Goal: Task Accomplishment & Management: Manage account settings

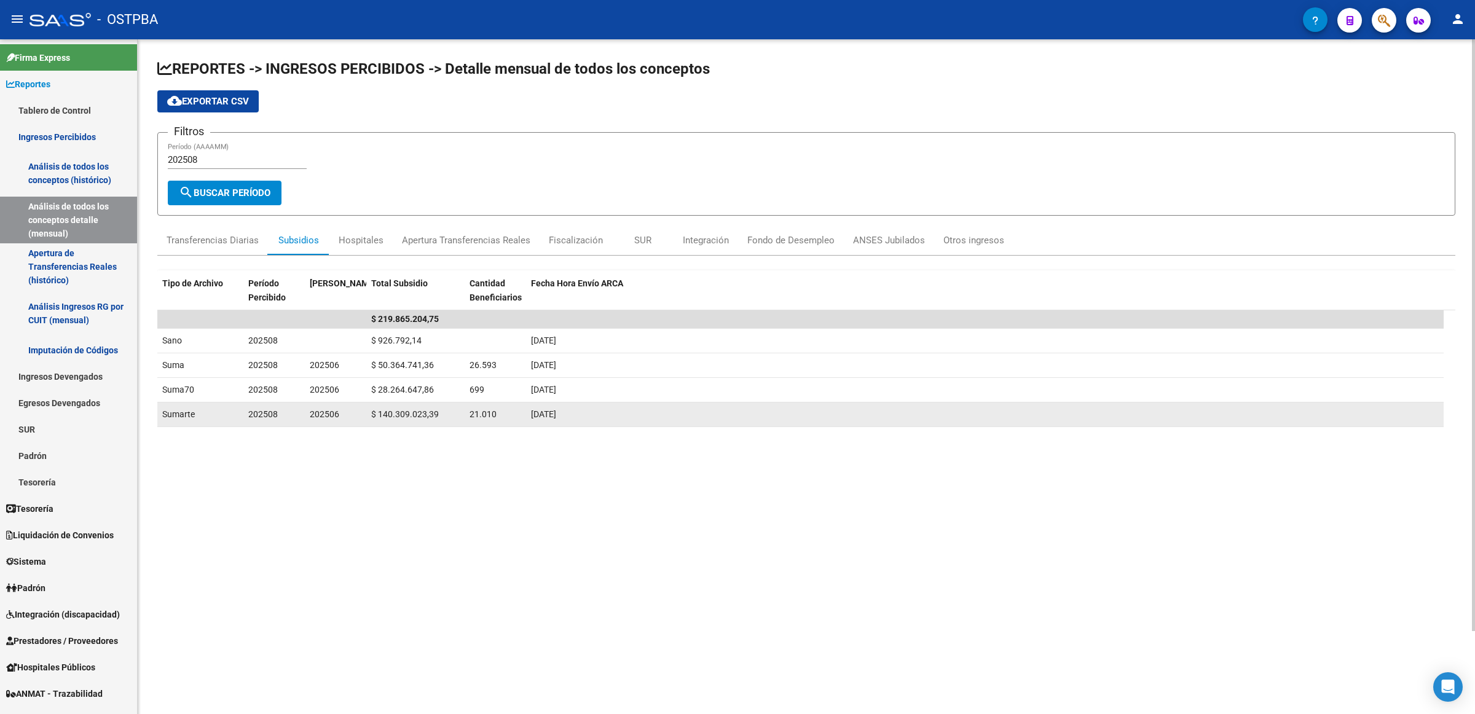
click at [1184, 409] on div "22/07/2025" at bounding box center [984, 414] width 907 height 14
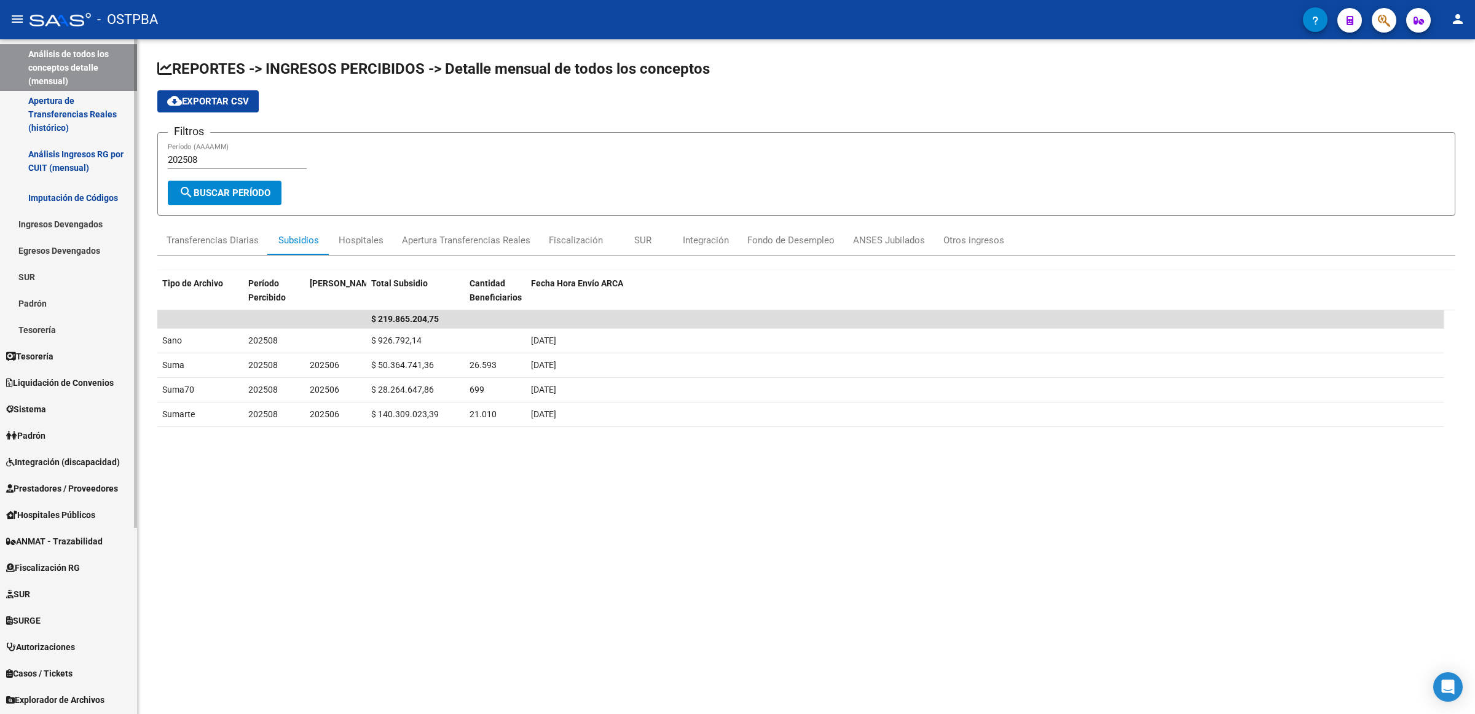
scroll to position [154, 0]
click at [85, 484] on span "Prestadores / Proveedores" at bounding box center [62, 487] width 112 height 14
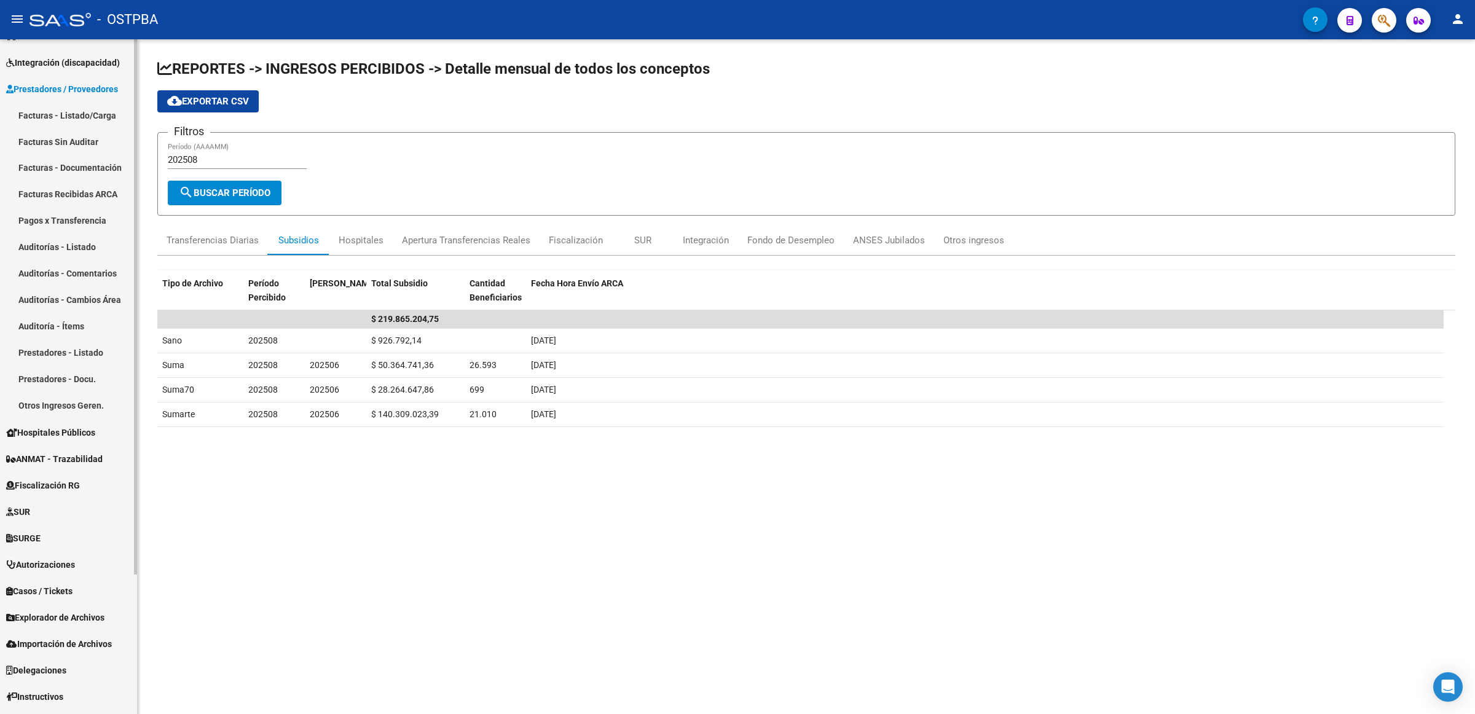
click at [87, 111] on link "Facturas - Listado/Carga" at bounding box center [68, 115] width 137 height 26
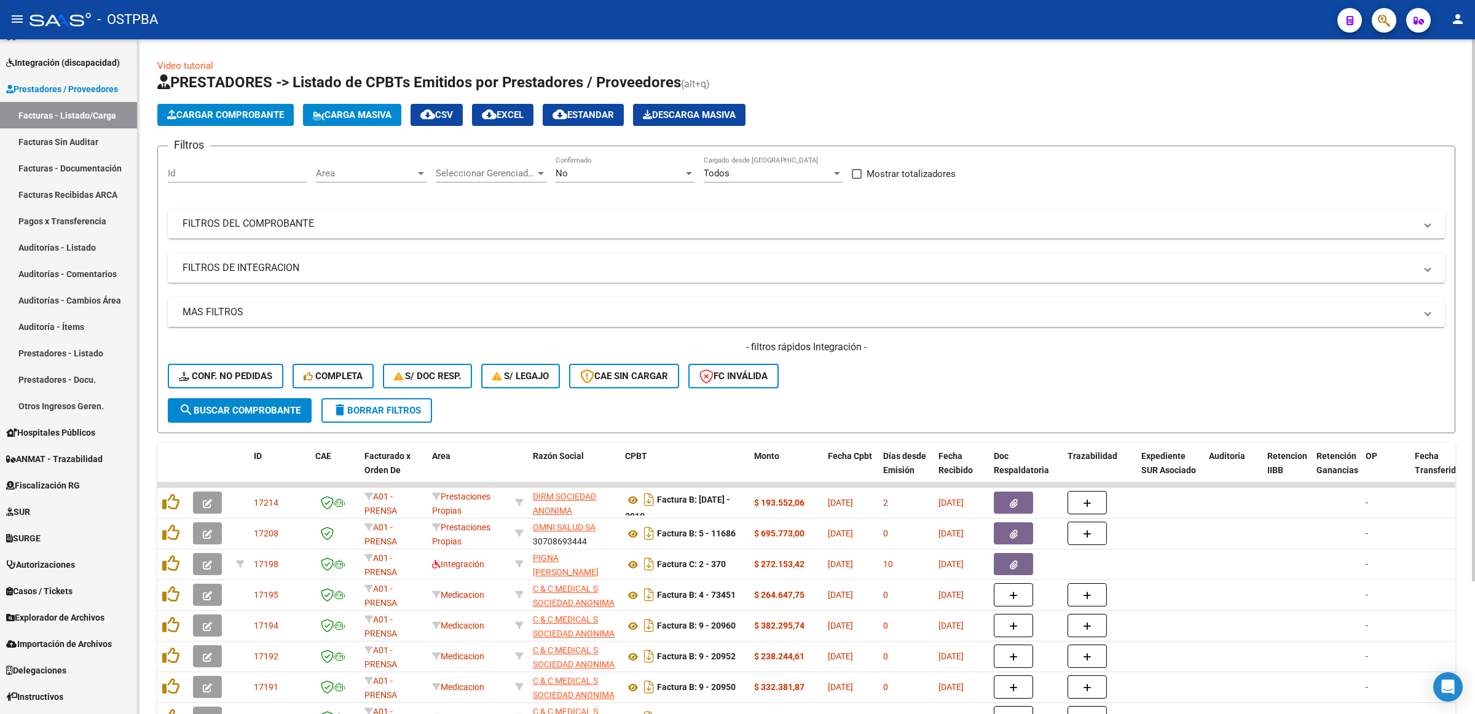
click at [592, 173] on div "No" at bounding box center [619, 173] width 128 height 11
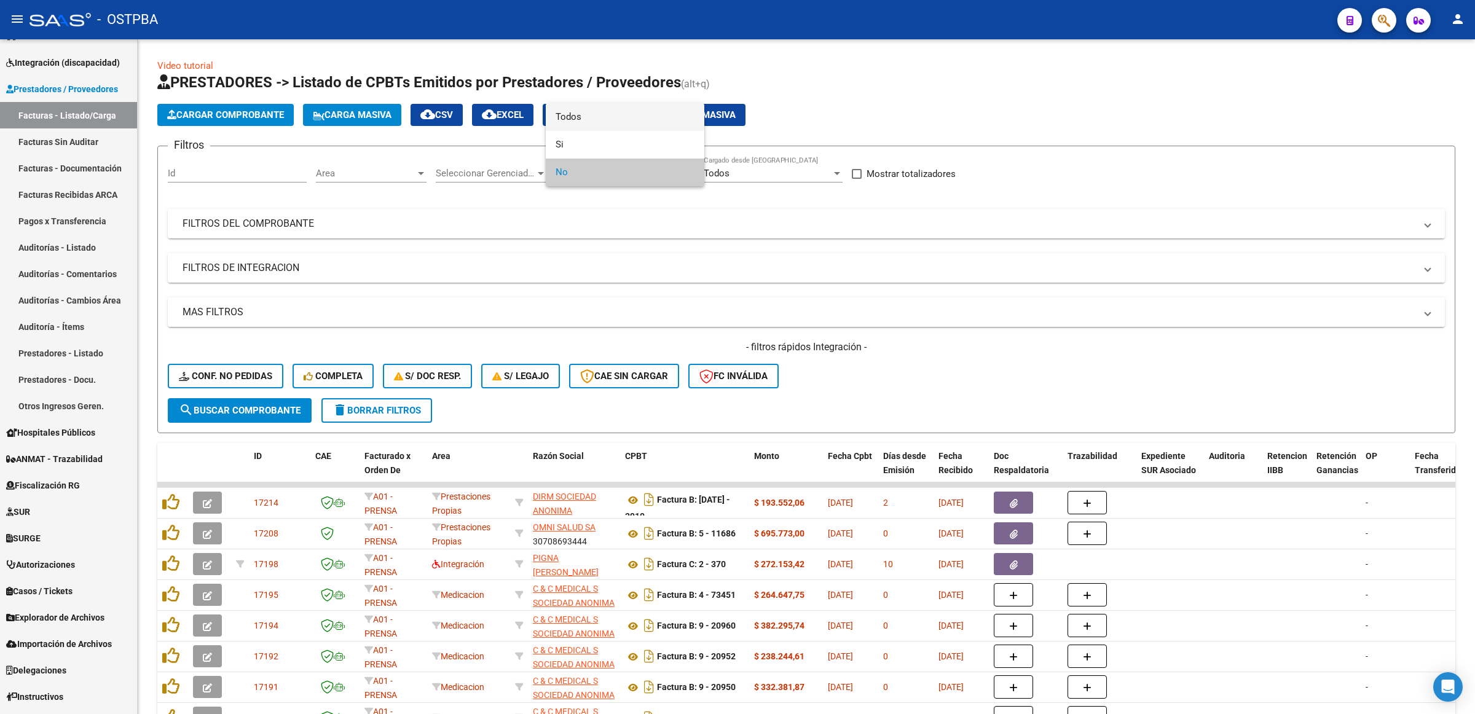
click at [587, 116] on span "Todos" at bounding box center [624, 117] width 139 height 28
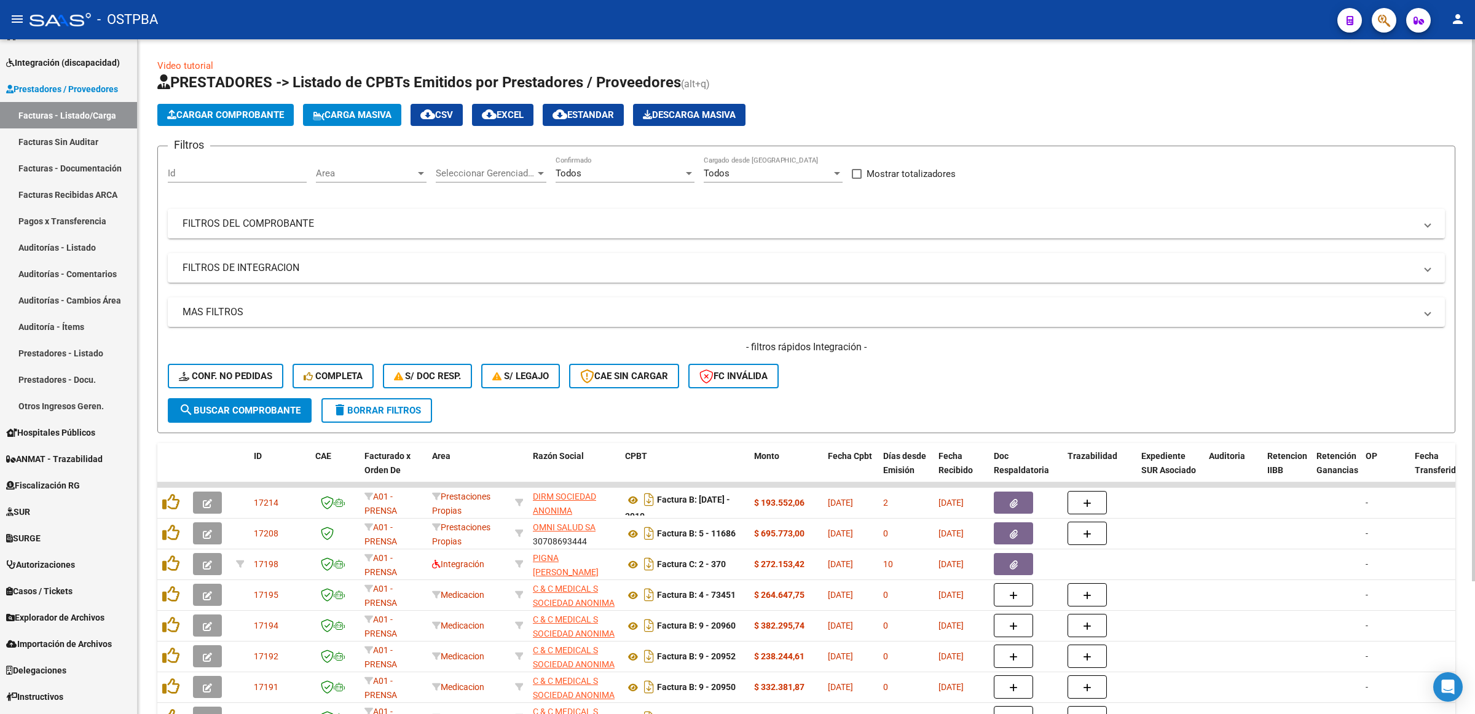
click at [290, 223] on mat-panel-title "FILTROS DEL COMPROBANTE" at bounding box center [798, 224] width 1233 height 14
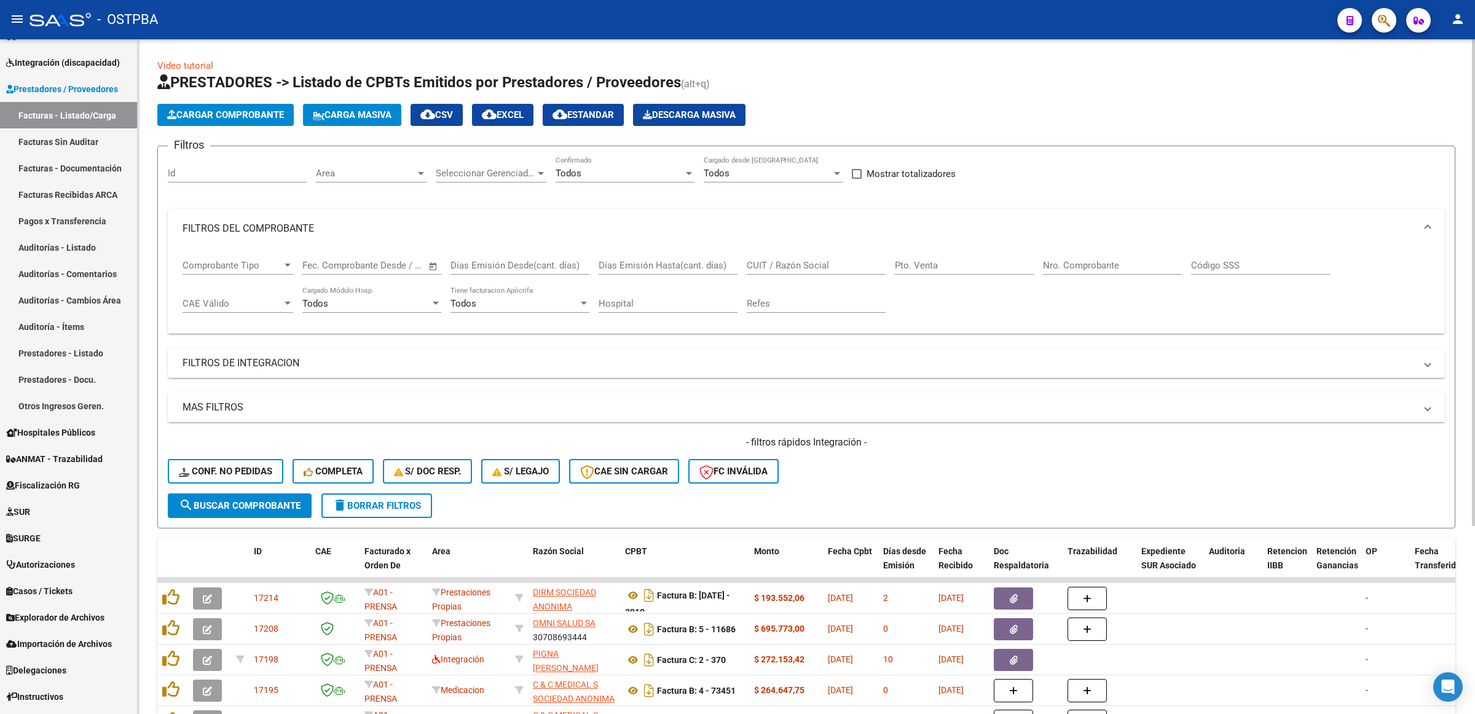
click at [1057, 266] on input "Nro. Comprobante" at bounding box center [1112, 265] width 139 height 11
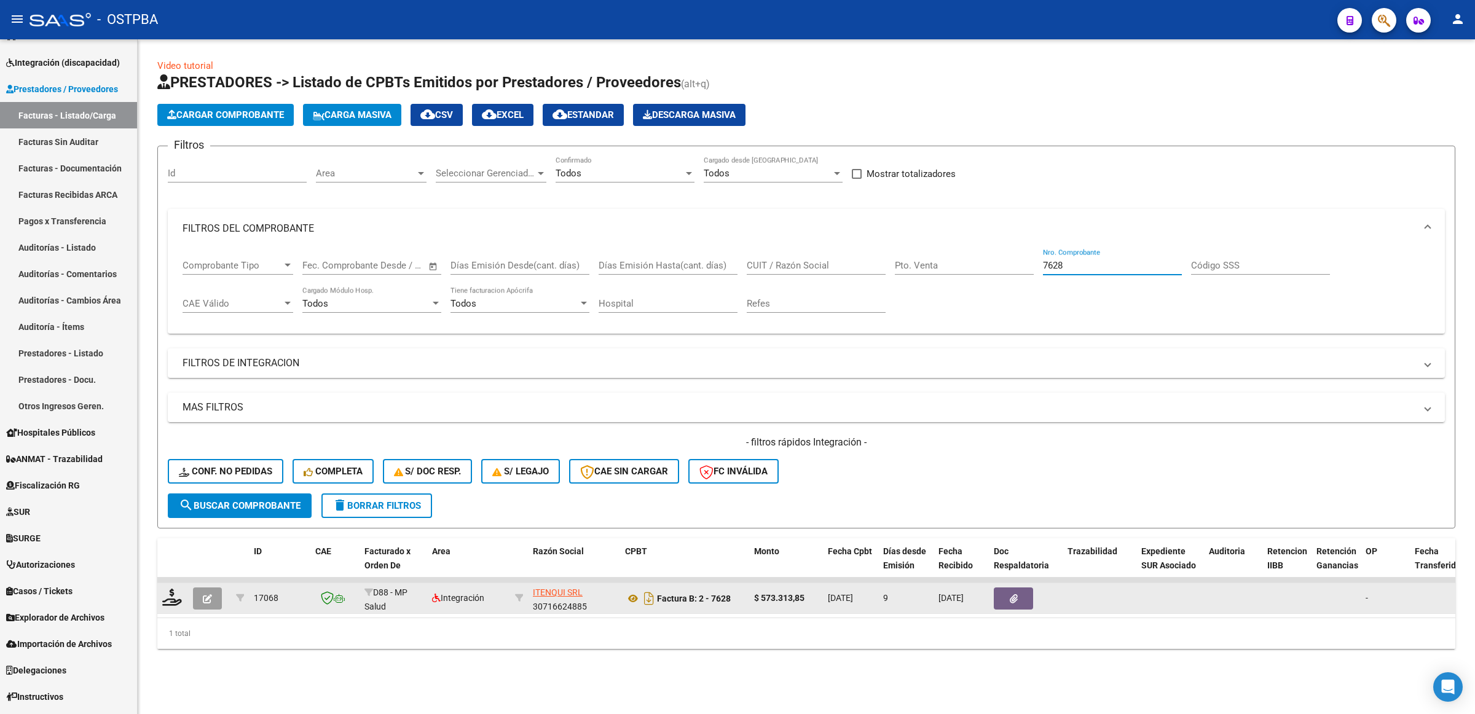
type input "7628"
click at [211, 594] on icon "button" at bounding box center [207, 598] width 9 height 9
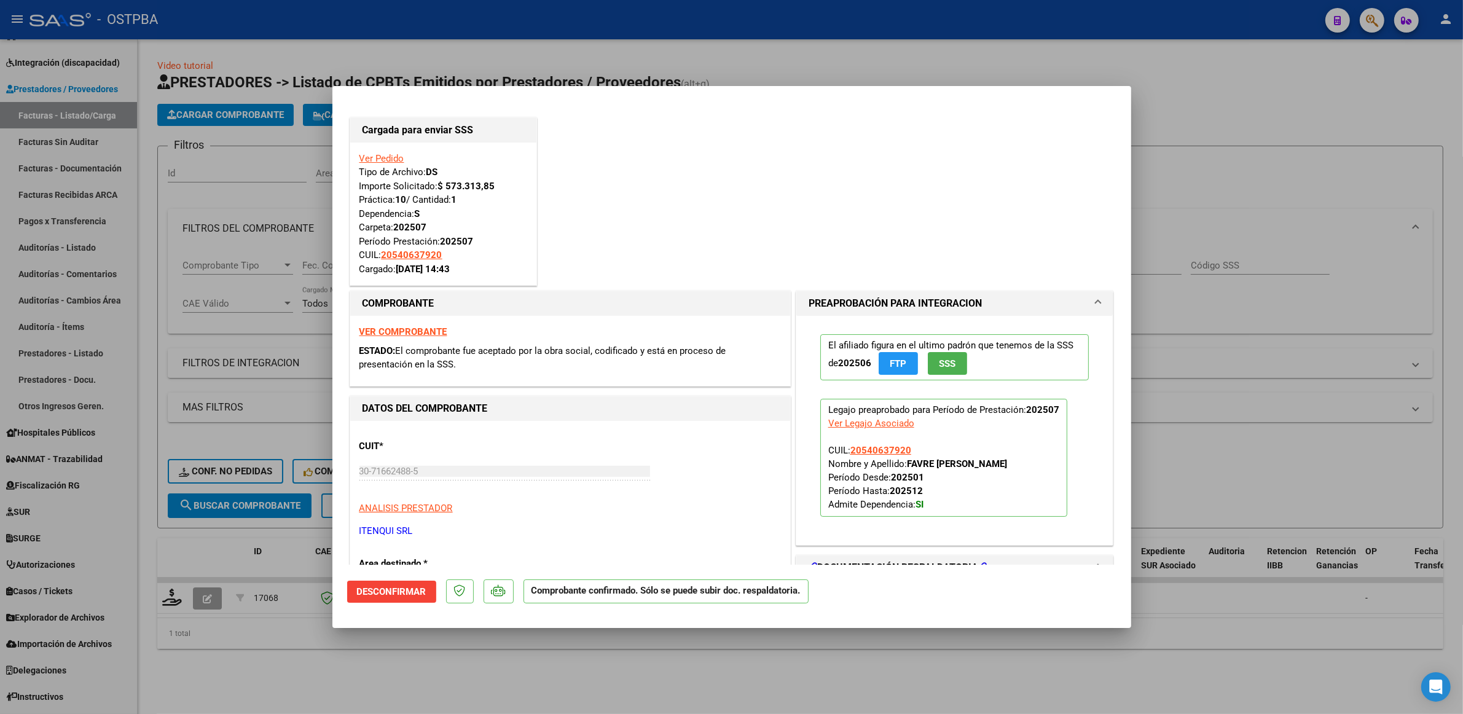
click at [1275, 173] on div at bounding box center [731, 357] width 1463 height 714
type input "$ 0,00"
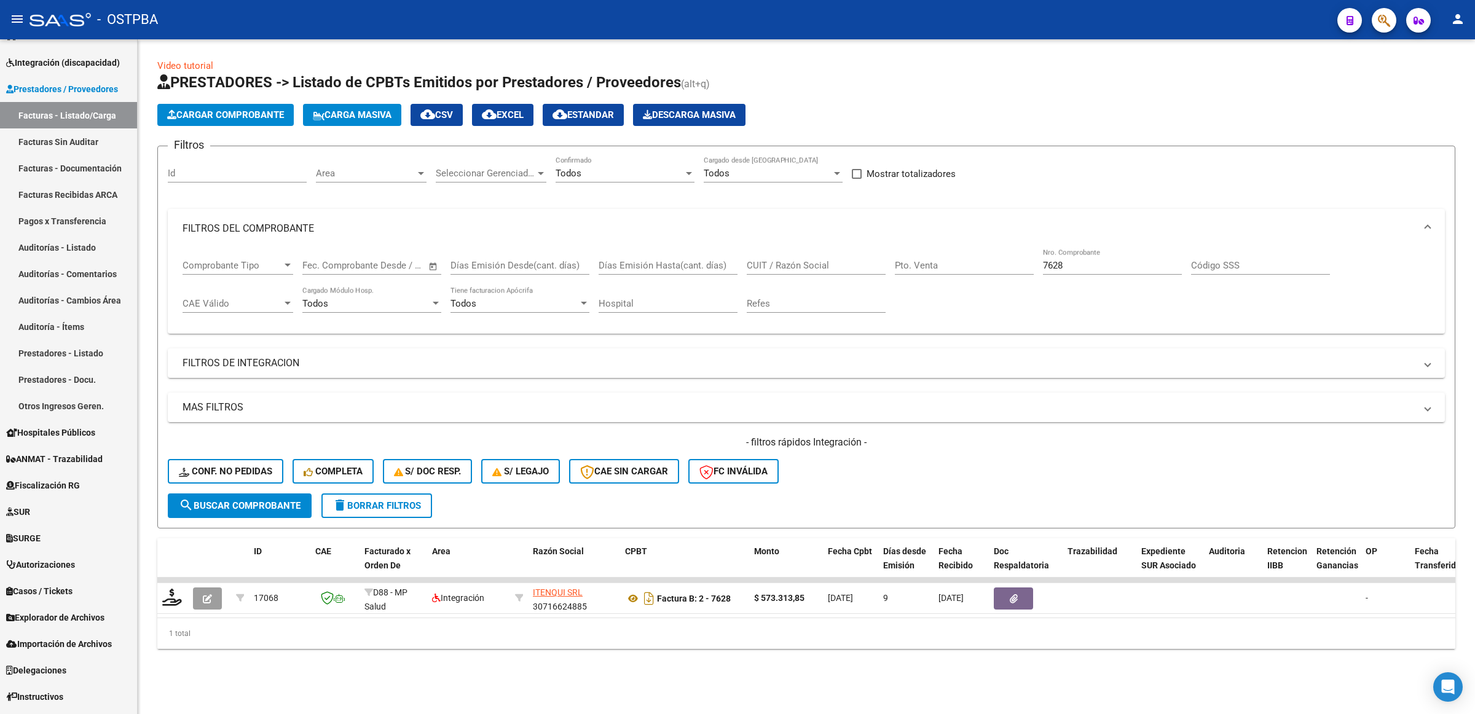
click at [401, 179] on div "Area Area" at bounding box center [371, 169] width 111 height 26
click at [428, 253] on span "Integración" at bounding box center [396, 255] width 160 height 28
click at [272, 501] on span "search Buscar Comprobante" at bounding box center [240, 505] width 122 height 11
drag, startPoint x: 1101, startPoint y: 265, endPoint x: 899, endPoint y: 269, distance: 202.2
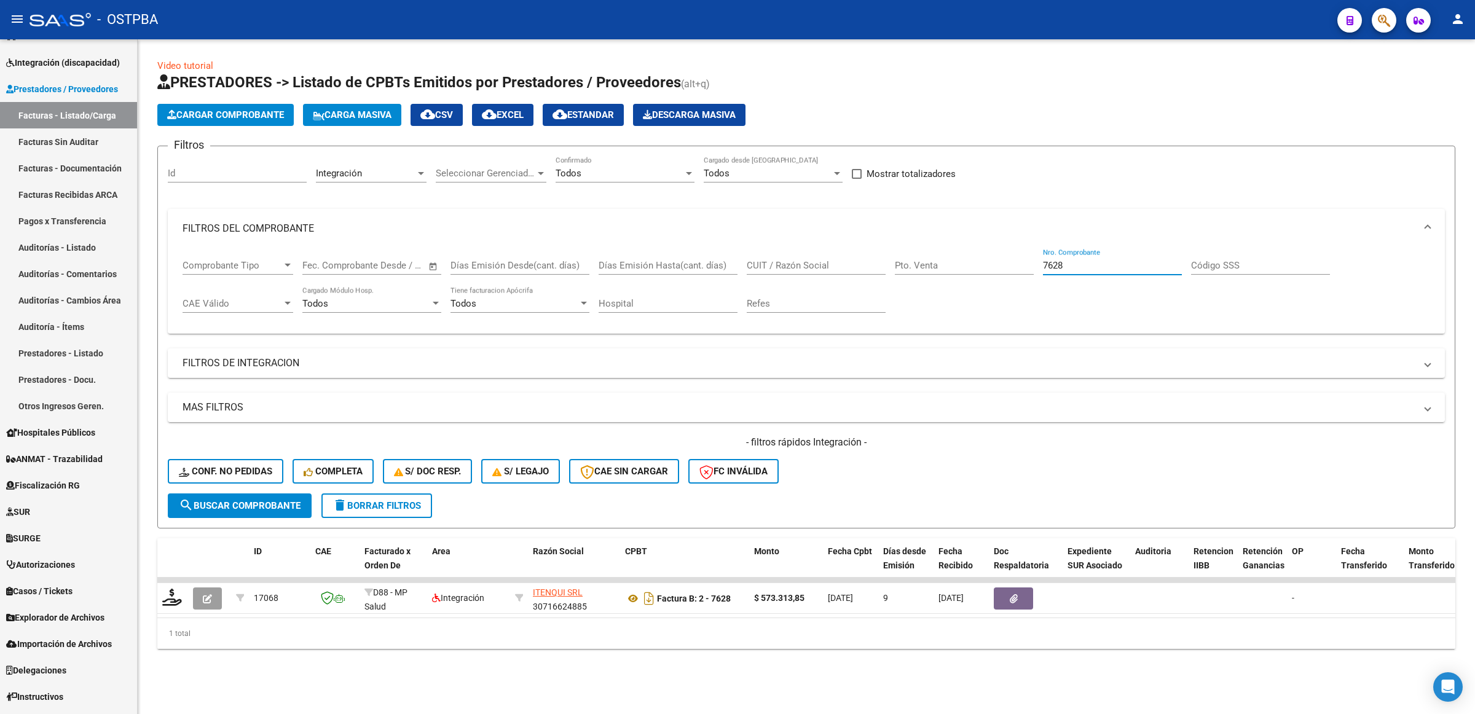
click at [899, 269] on div "Comprobante Tipo Comprobante Tipo Start date – End date Fec. Comprobante Desde …" at bounding box center [805, 286] width 1247 height 76
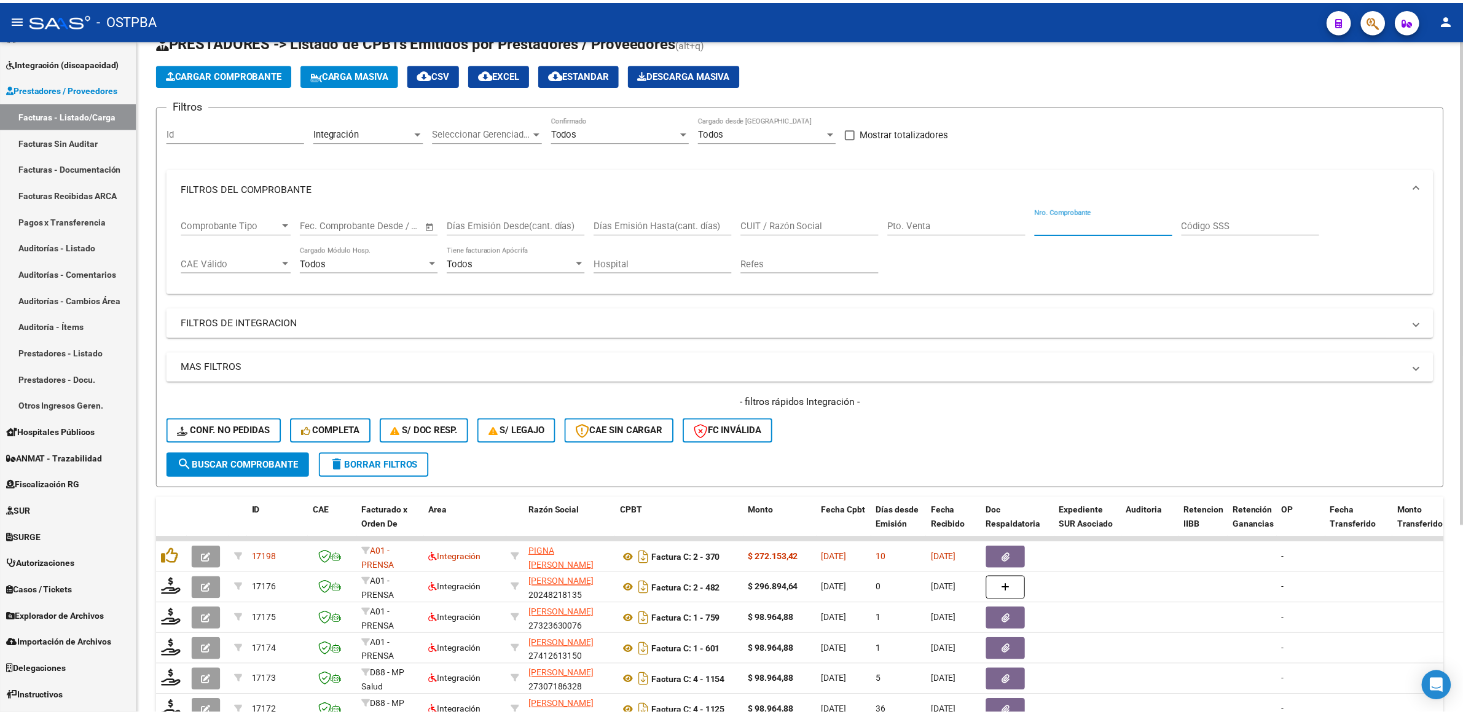
scroll to position [230, 0]
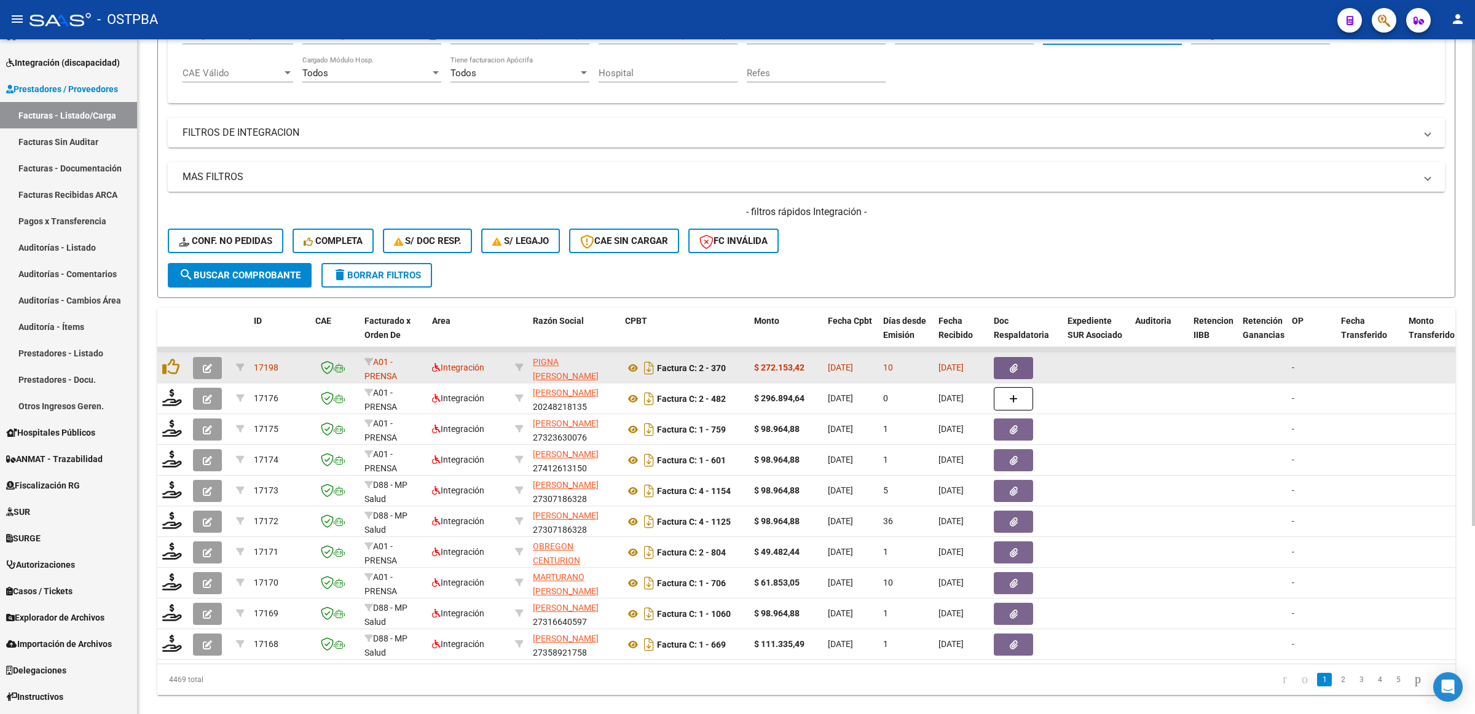
click at [219, 363] on button "button" at bounding box center [207, 368] width 29 height 22
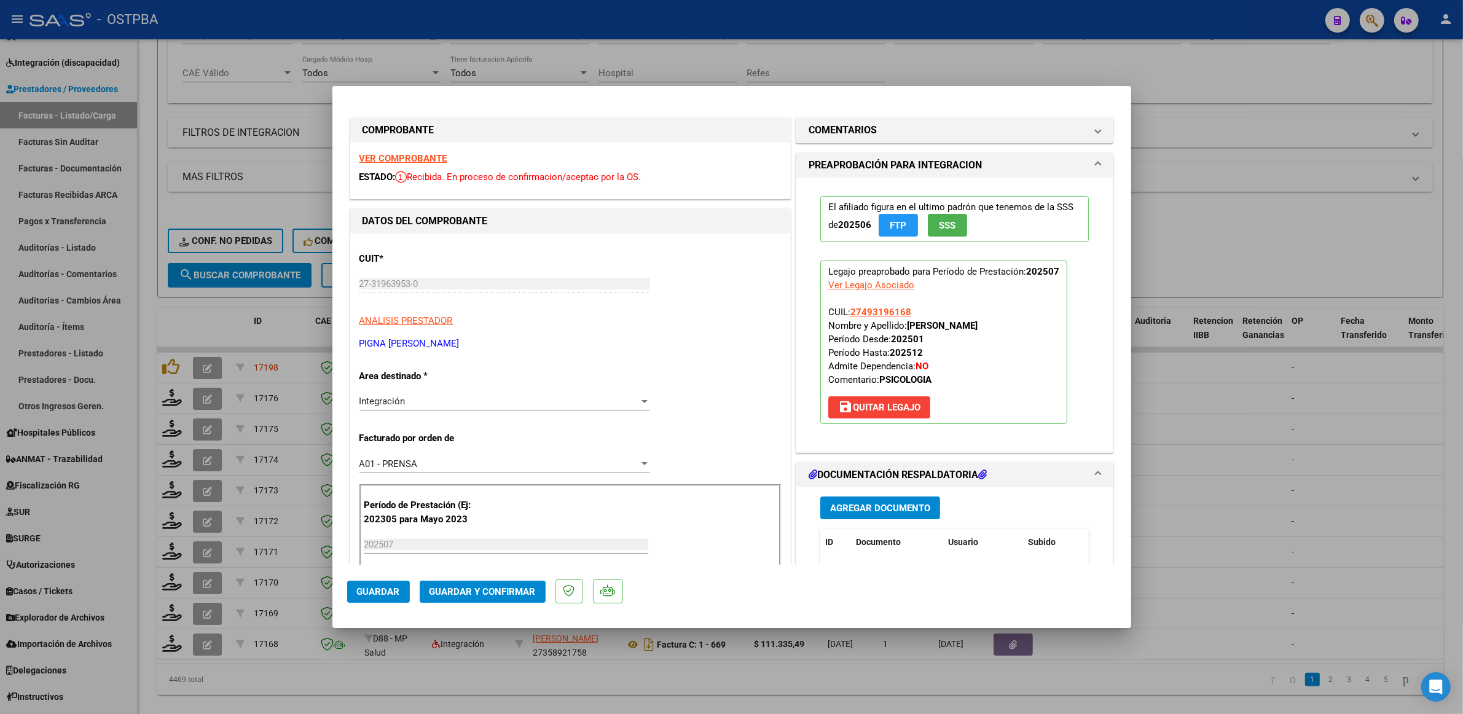
click at [393, 157] on strong "VER COMPROBANTE" at bounding box center [403, 158] width 88 height 11
click at [1312, 533] on div at bounding box center [731, 357] width 1463 height 714
type input "$ 0,00"
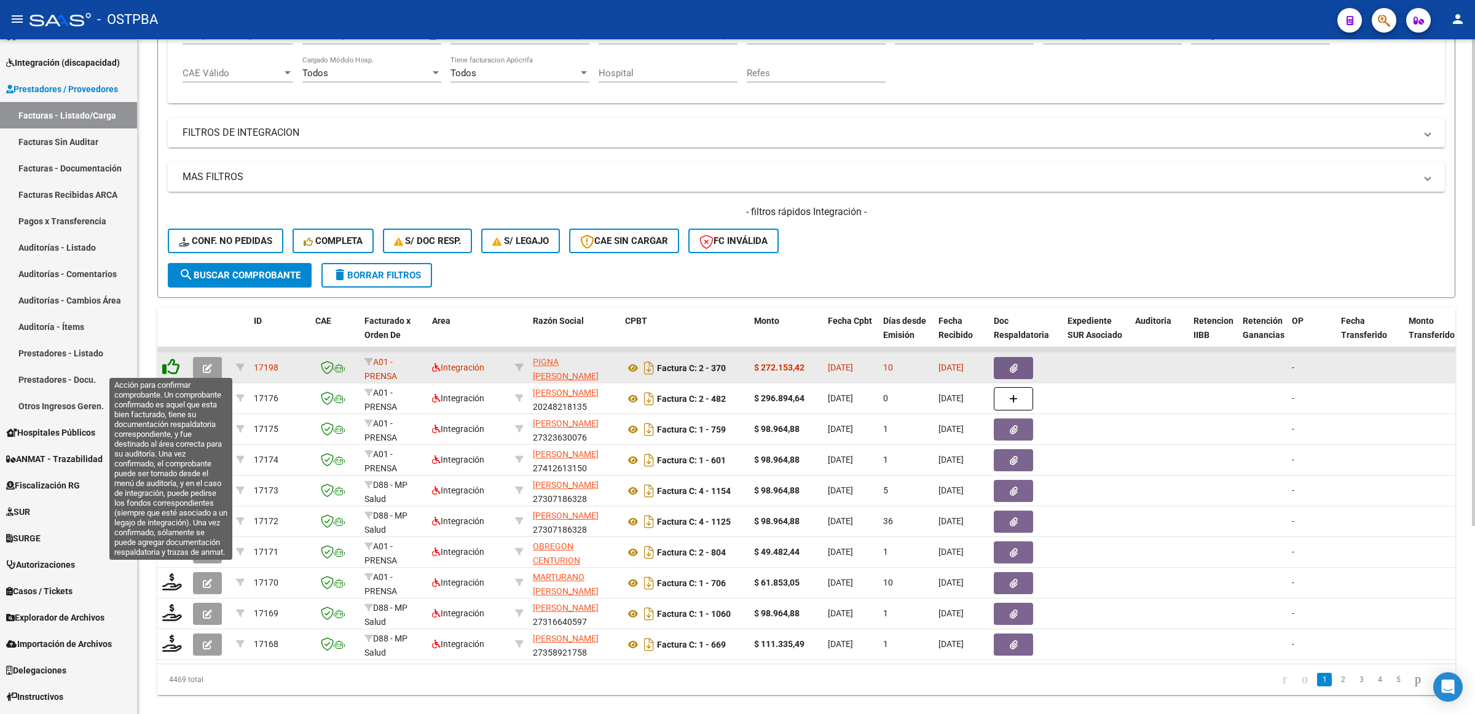
click at [170, 358] on icon at bounding box center [170, 366] width 17 height 17
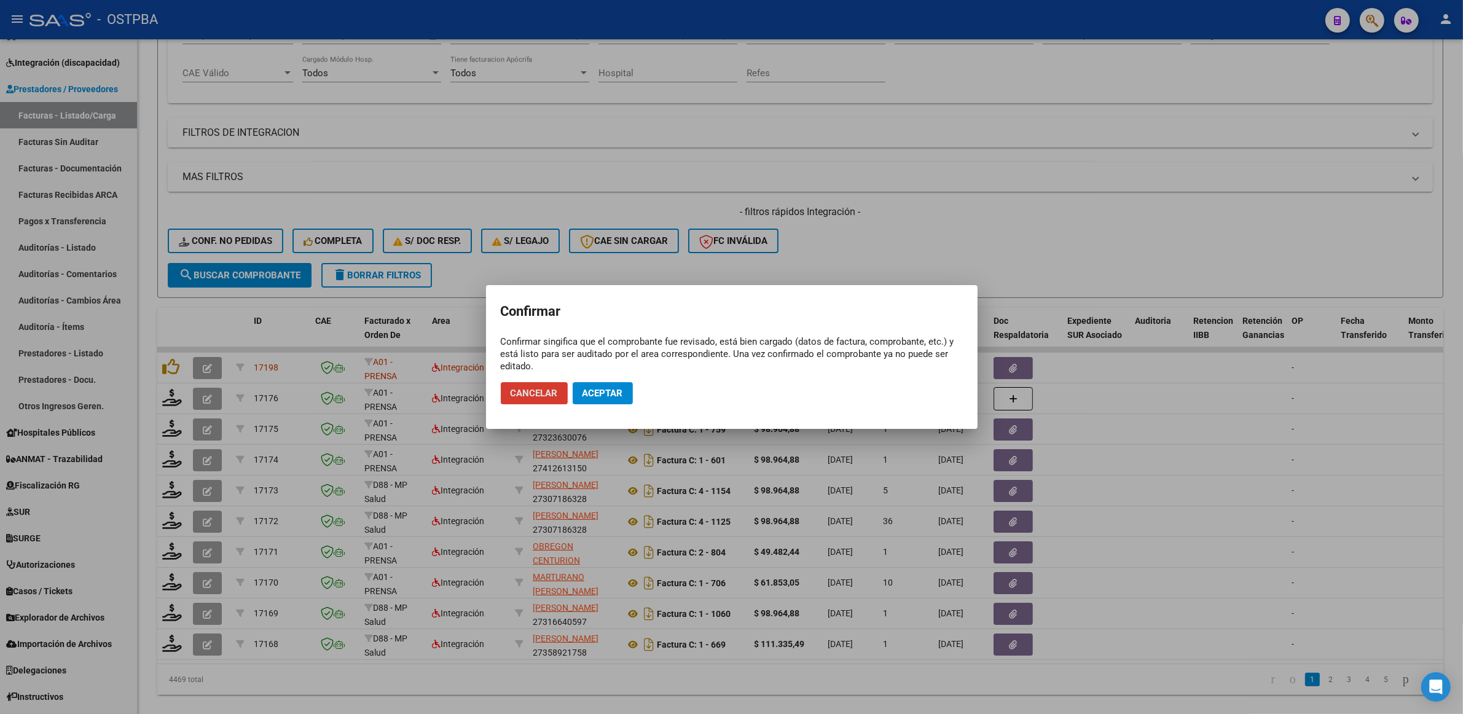
click at [597, 395] on span "Aceptar" at bounding box center [602, 393] width 41 height 11
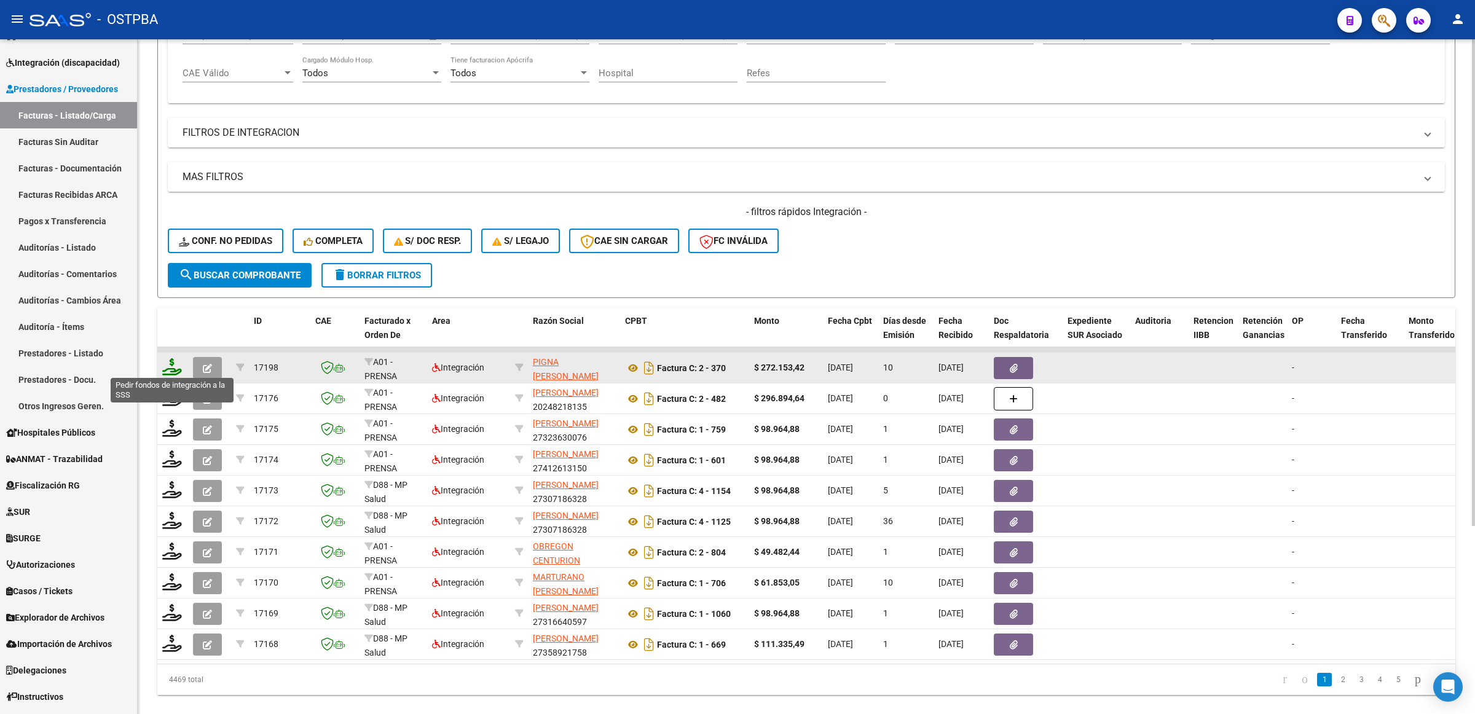
click at [173, 364] on icon at bounding box center [172, 366] width 20 height 17
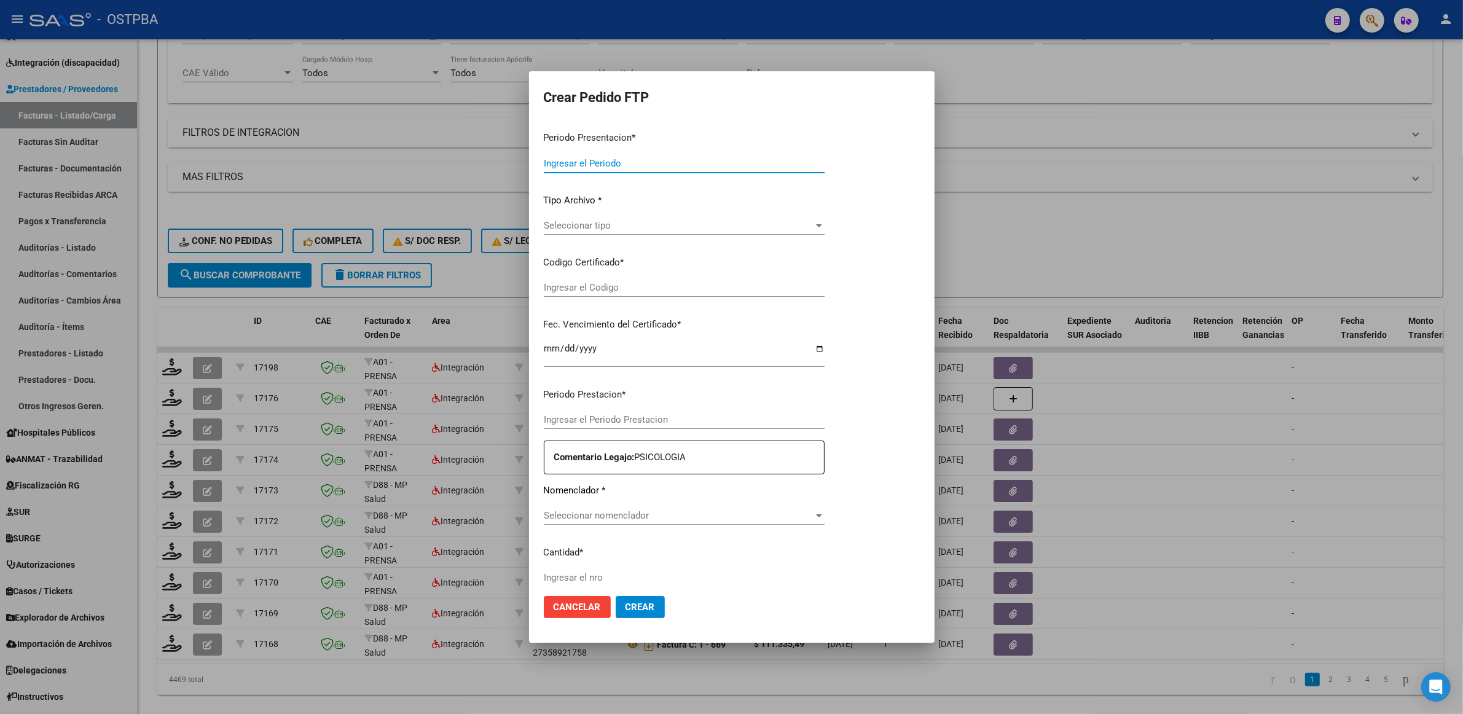
type input "202507"
type input "$ 272.153,42"
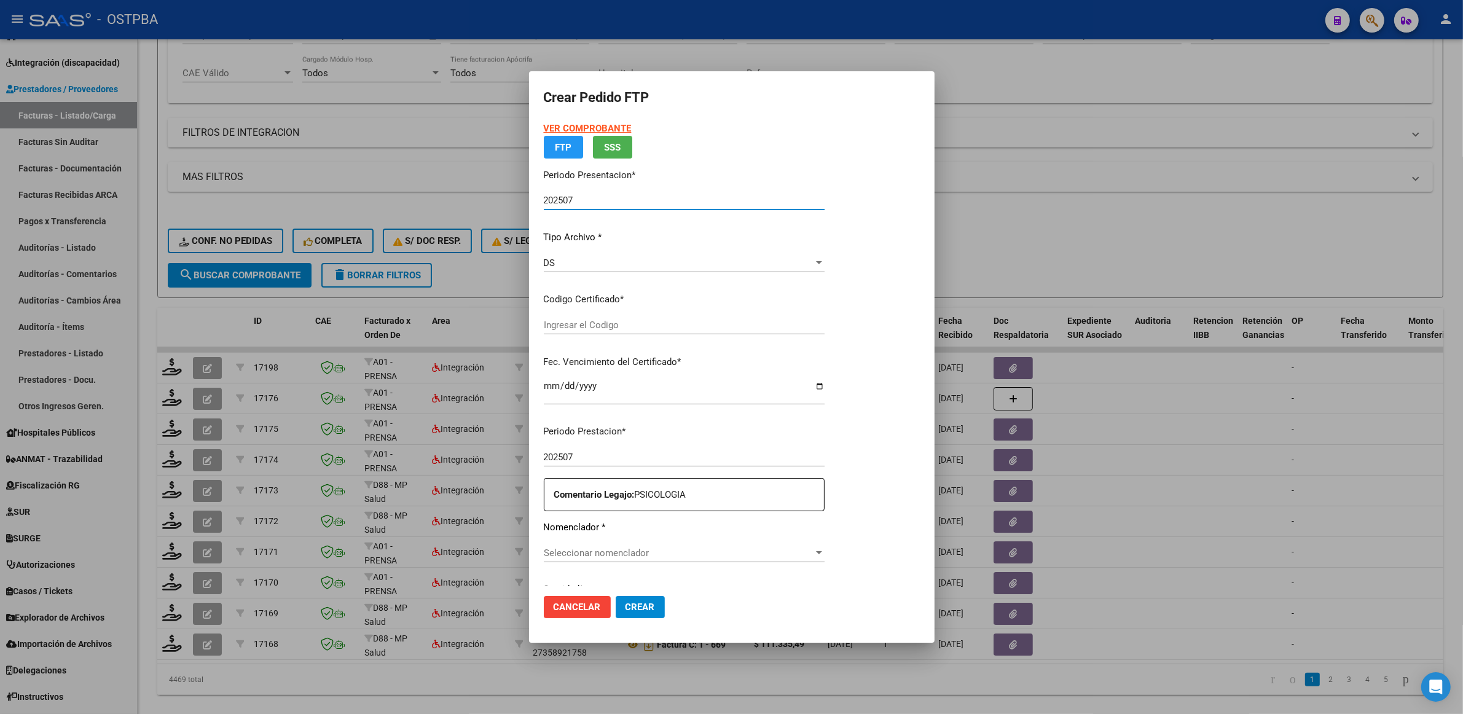
type input "00000000000000000000"
type input "2033-05-01"
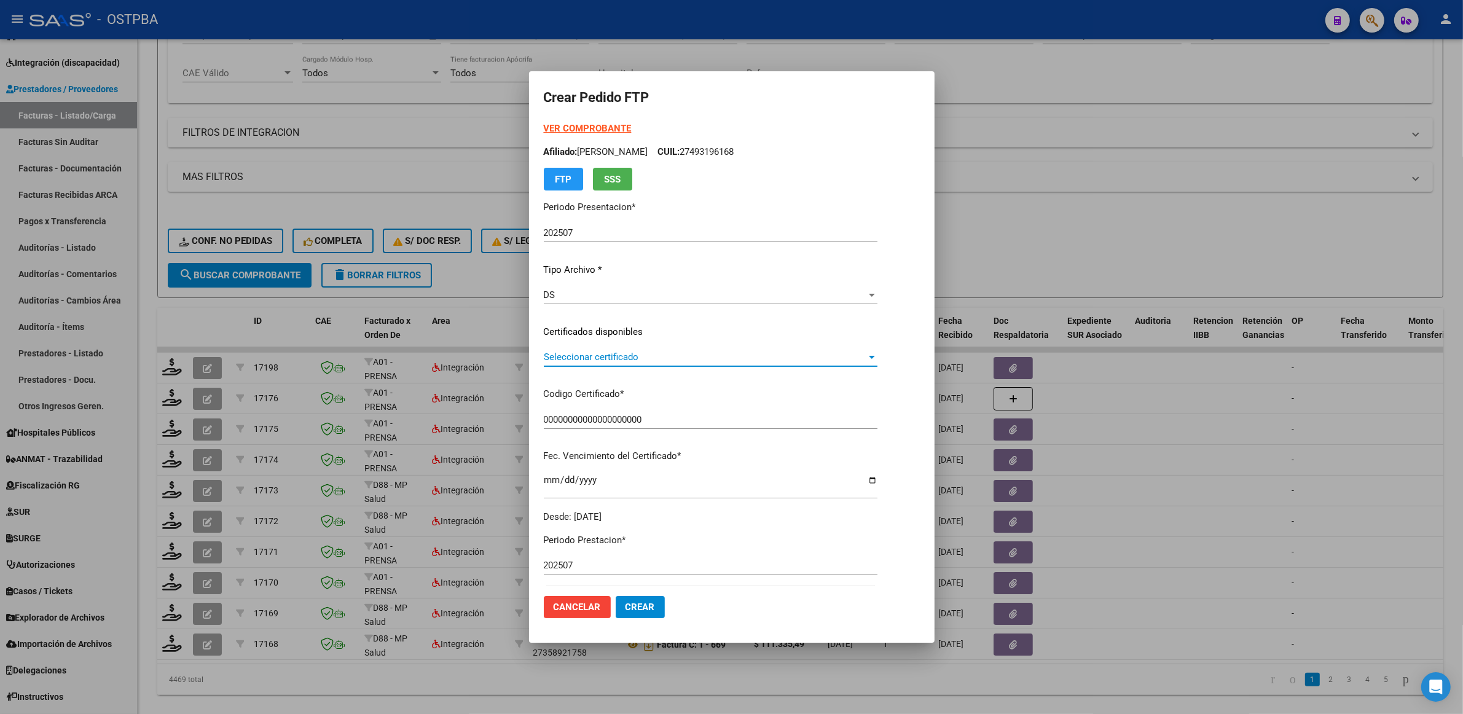
click at [866, 351] on span "Seleccionar certificado" at bounding box center [705, 356] width 323 height 11
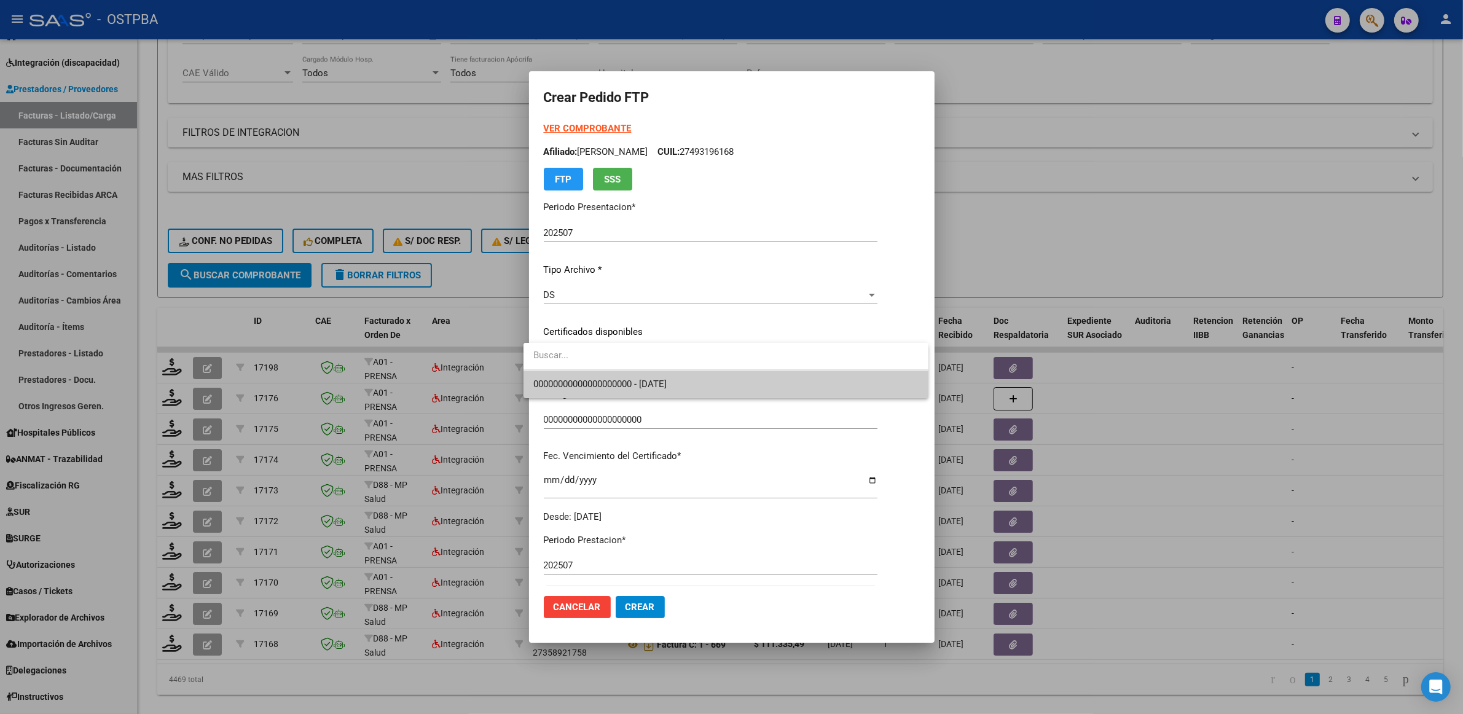
click at [813, 382] on span "00000000000000000000 - 2033-05-01" at bounding box center [725, 384] width 385 height 28
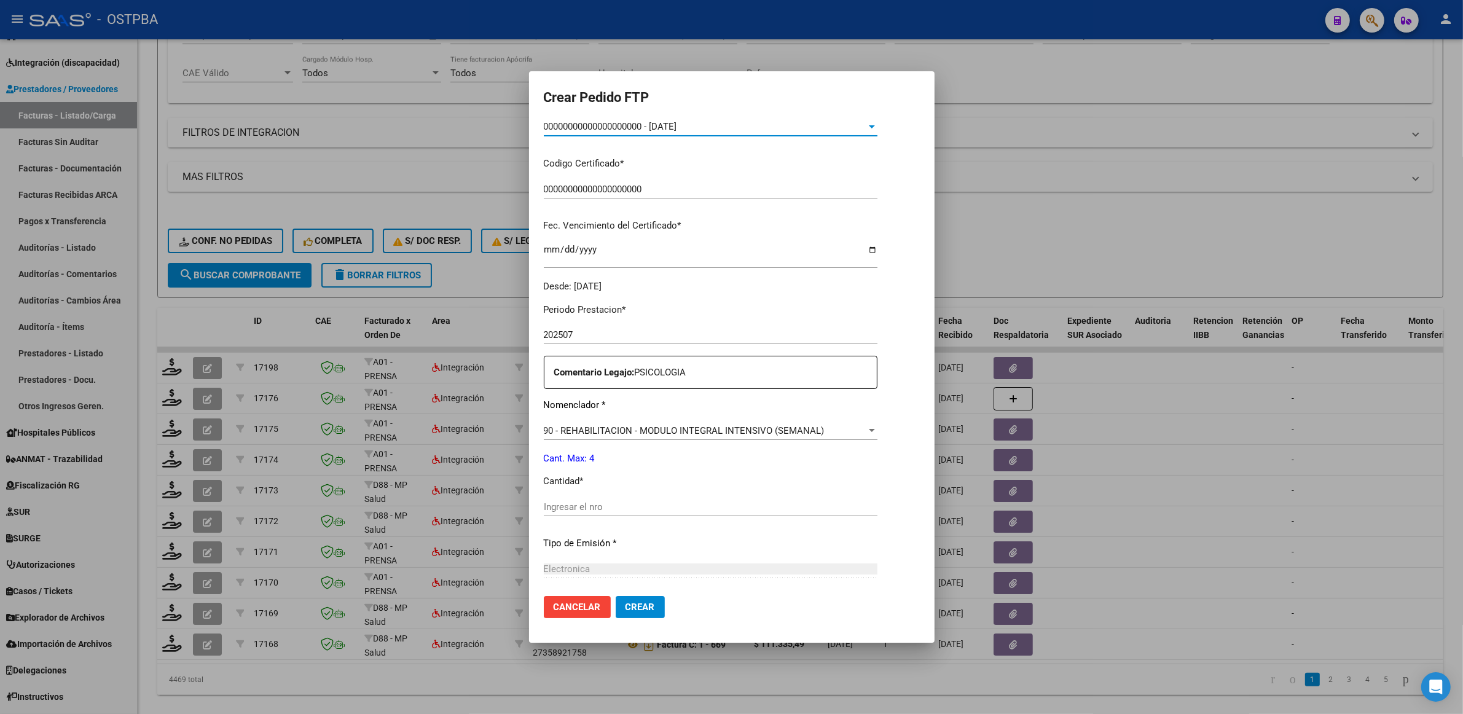
click at [648, 506] on input "Ingresar el nro" at bounding box center [711, 506] width 334 height 11
type input "4"
click at [631, 610] on span "Crear" at bounding box center [639, 607] width 29 height 11
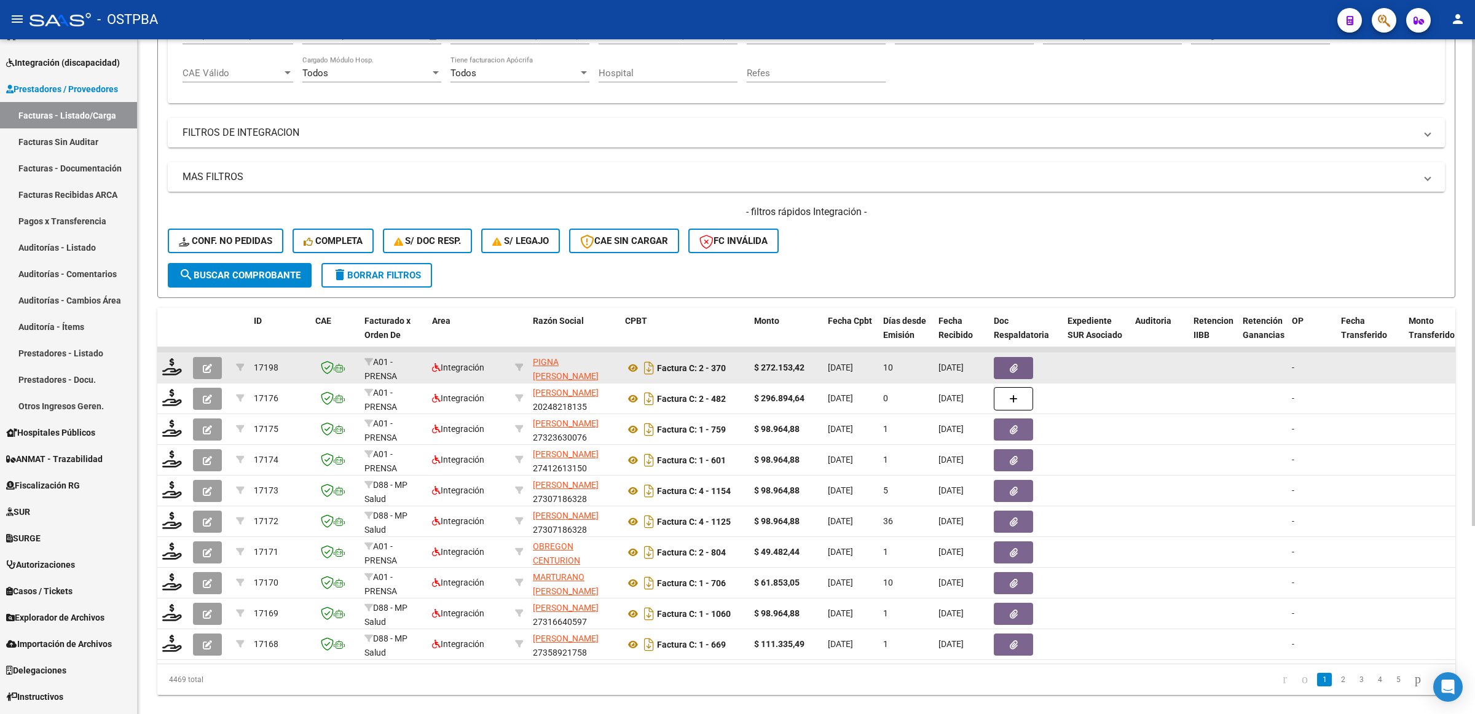
scroll to position [0, 0]
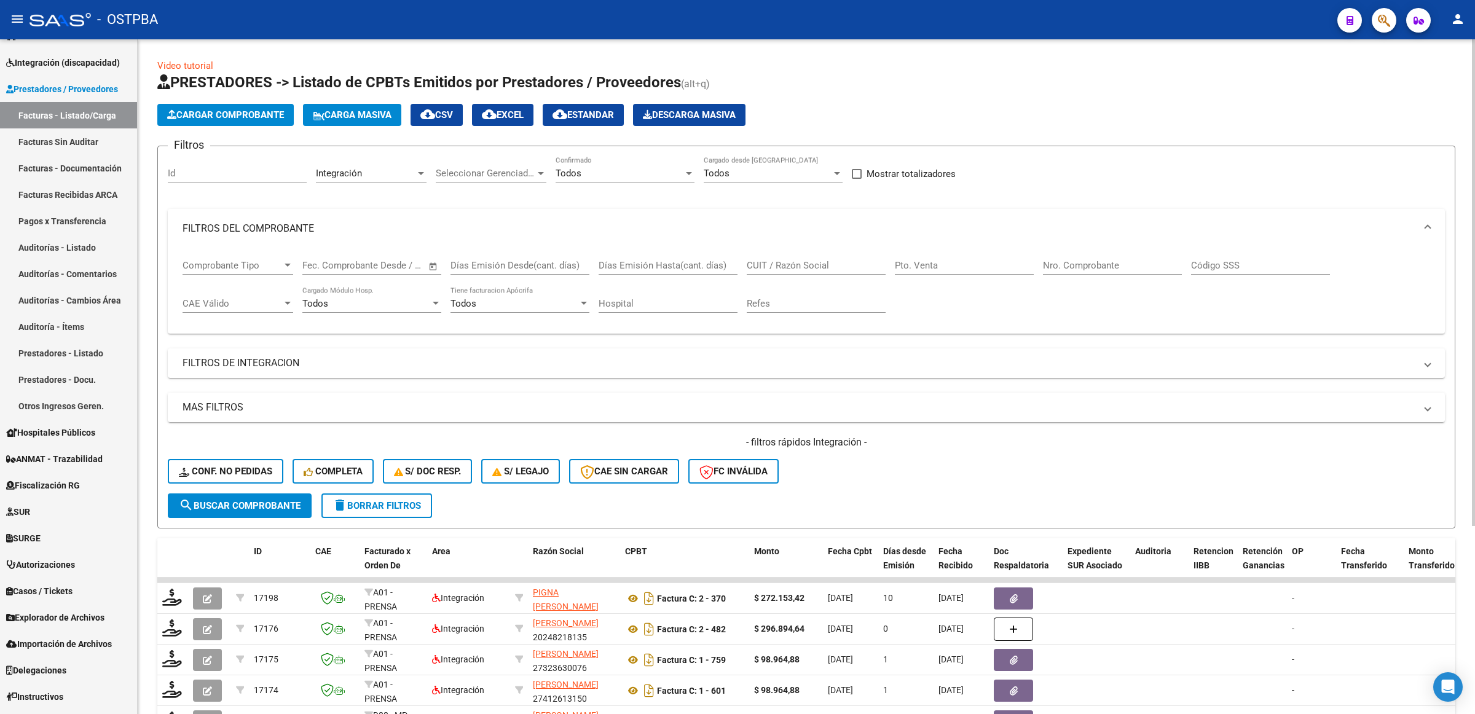
click at [425, 170] on div at bounding box center [420, 173] width 11 height 10
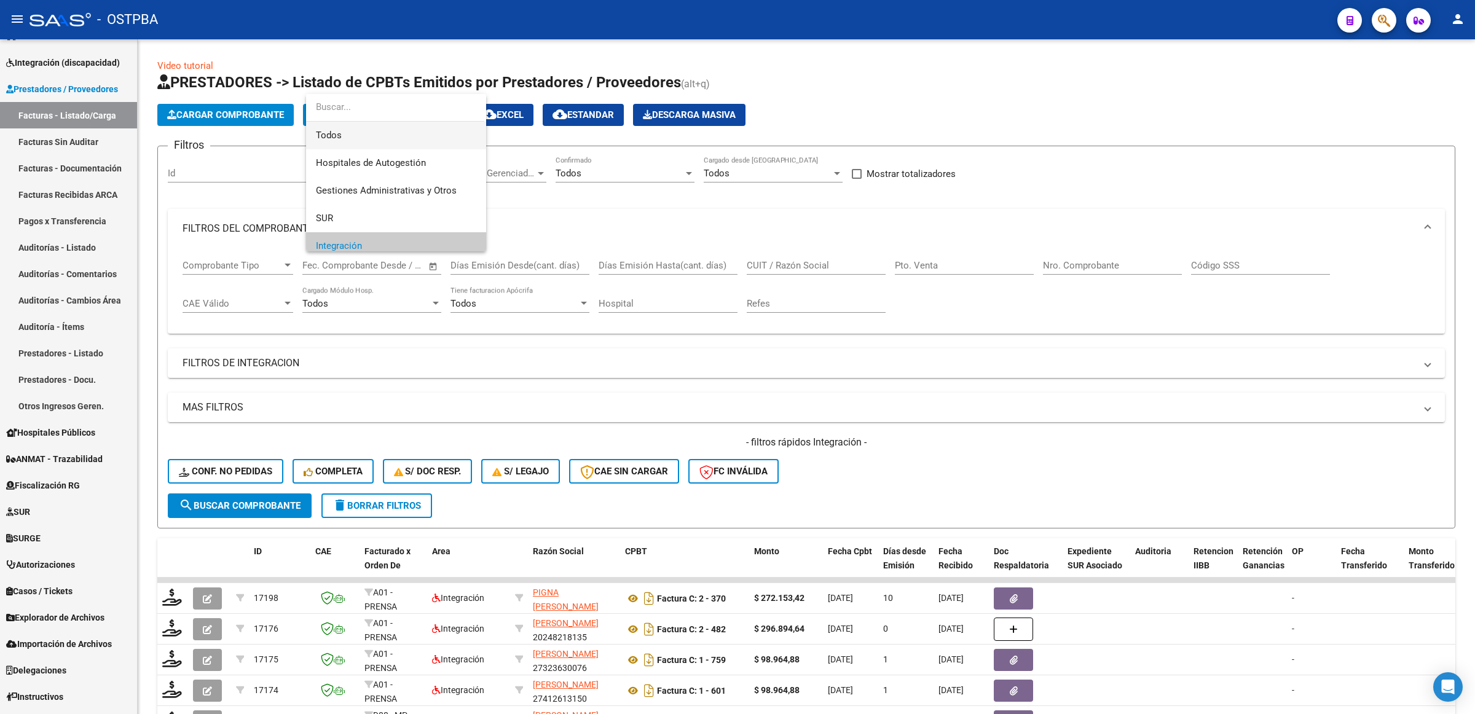
drag, startPoint x: 419, startPoint y: 142, endPoint x: 437, endPoint y: 146, distance: 18.9
click at [419, 141] on span "Todos" at bounding box center [396, 136] width 160 height 28
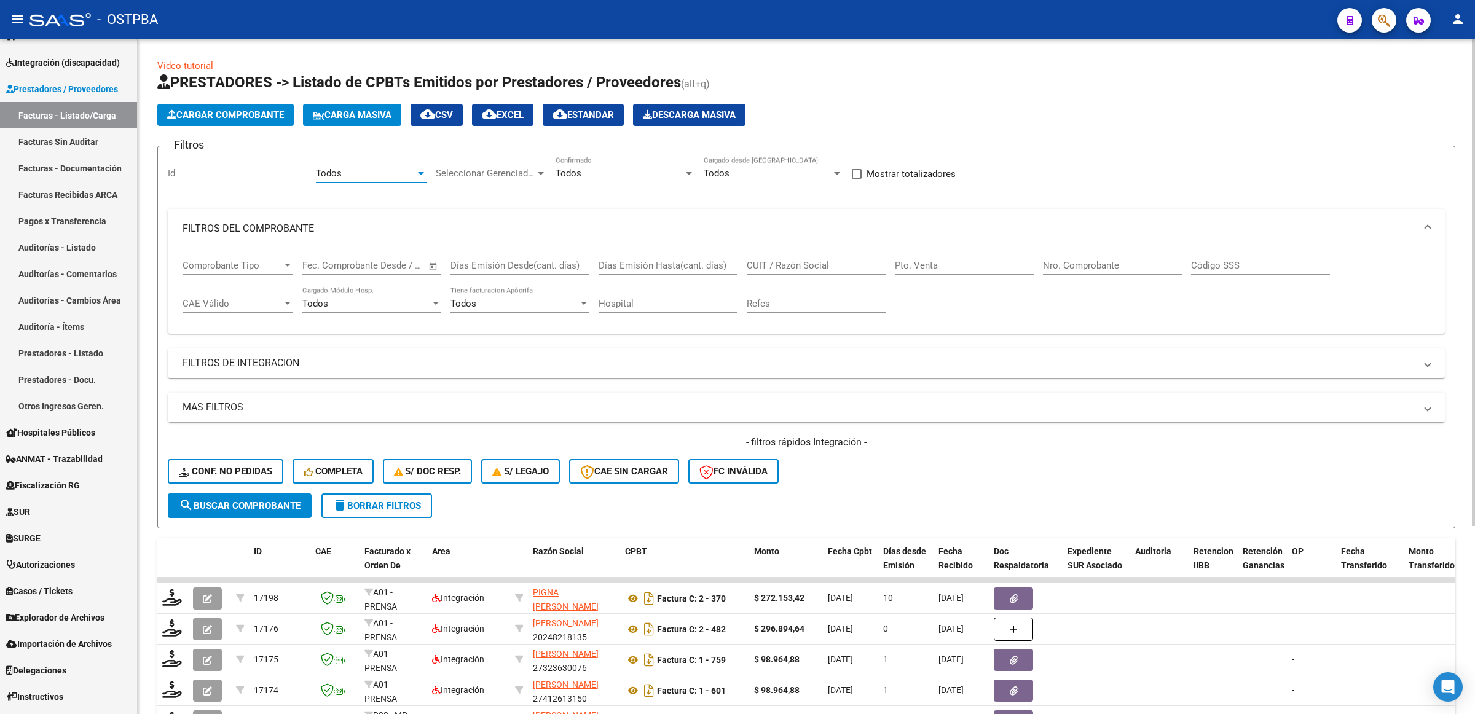
click at [862, 264] on input "CUIT / Razón Social" at bounding box center [816, 265] width 139 height 11
type input "MARQUEZ"
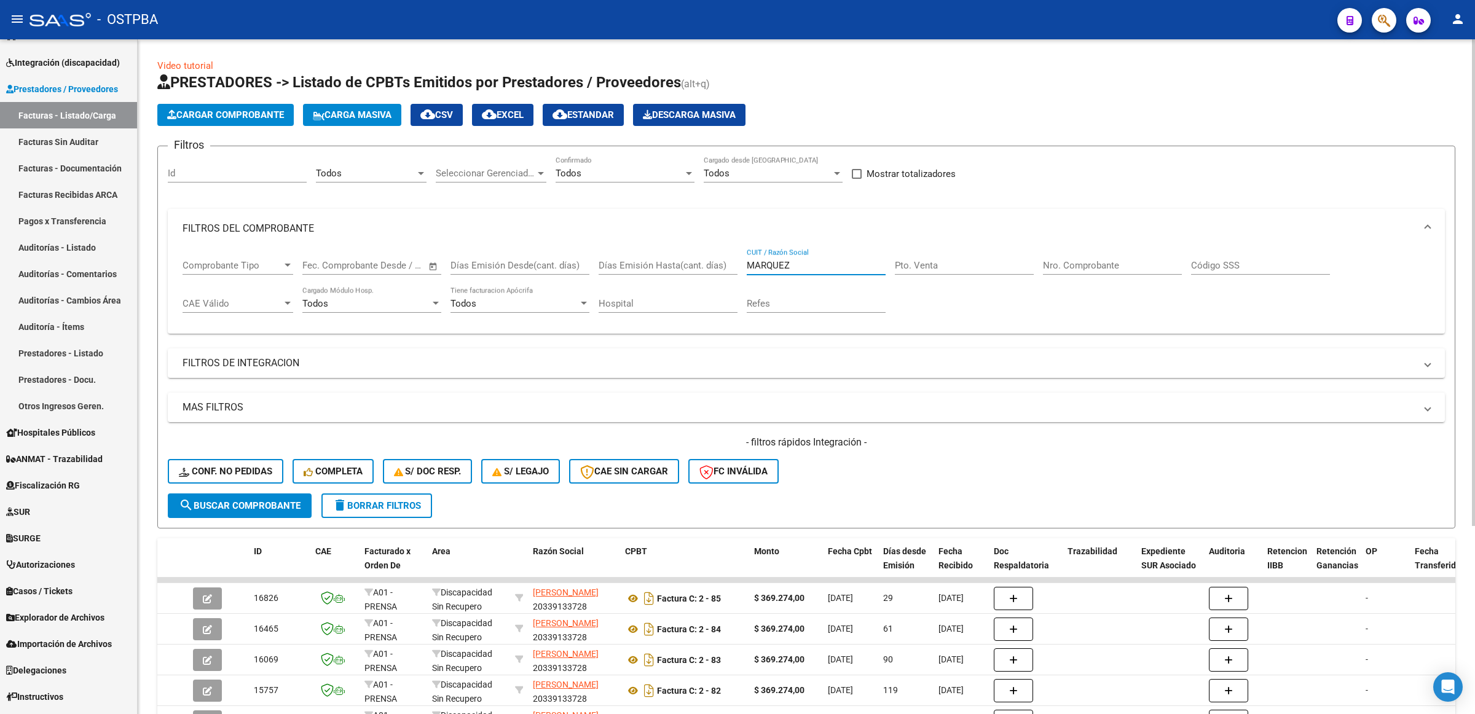
drag, startPoint x: 831, startPoint y: 266, endPoint x: 702, endPoint y: 263, distance: 129.1
click at [702, 263] on div "Comprobante Tipo Comprobante Tipo Start date – End date Fec. Comprobante Desde …" at bounding box center [805, 286] width 1247 height 76
click at [238, 503] on span "search Buscar Comprobante" at bounding box center [240, 505] width 122 height 11
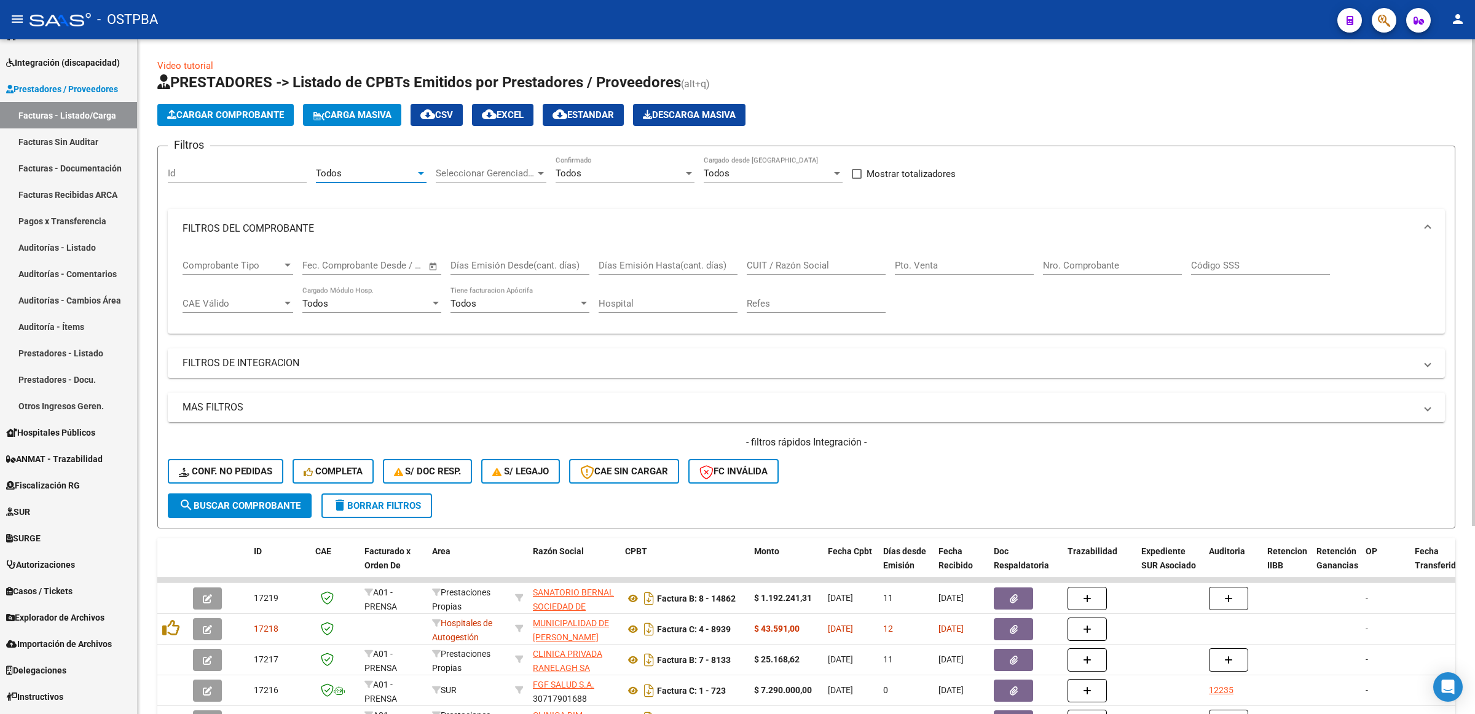
click at [424, 176] on div at bounding box center [420, 173] width 11 height 10
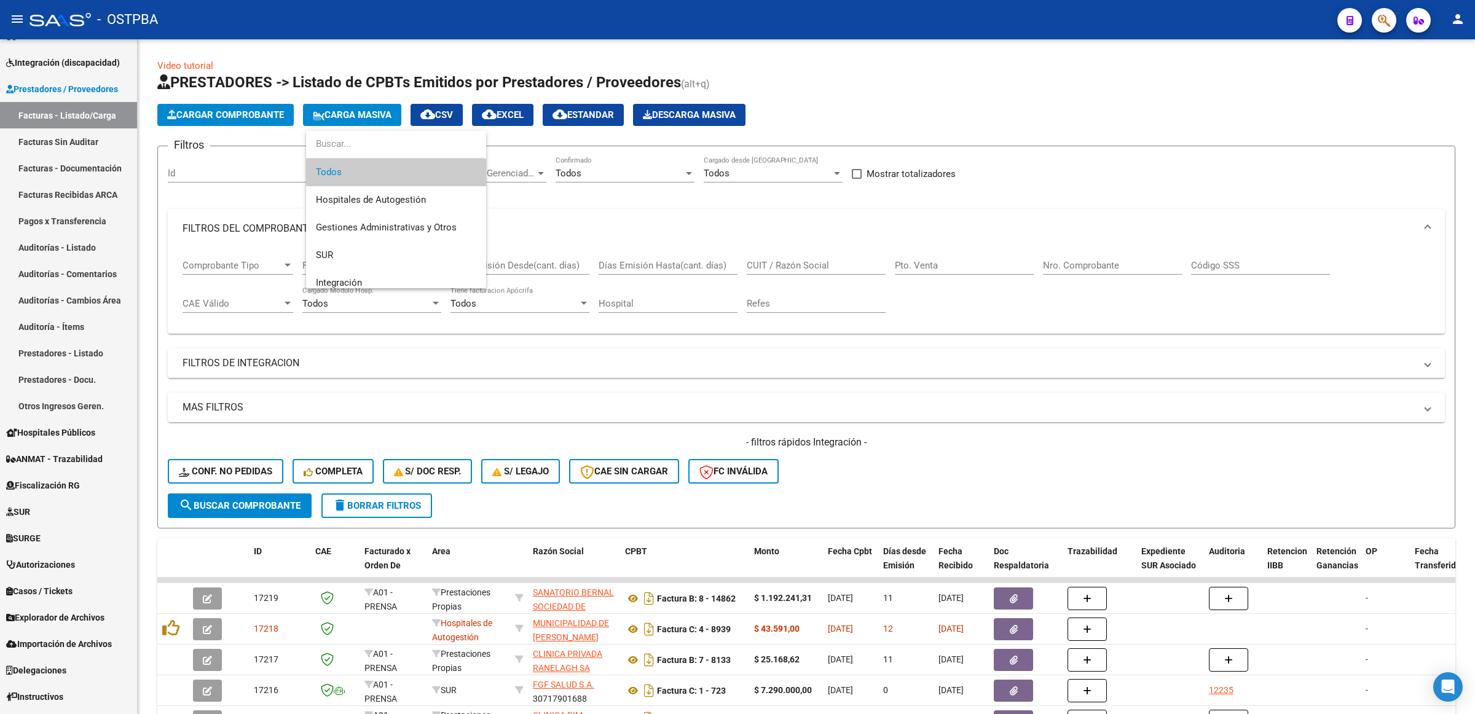
drag, startPoint x: 485, startPoint y: 168, endPoint x: 489, endPoint y: 188, distance: 20.6
click at [486, 188] on div "Todos Hospitales de Autogestión Gestiones Administrativas y Otros SUR Integraci…" at bounding box center [396, 209] width 180 height 157
click at [398, 248] on span "Integración" at bounding box center [396, 258] width 160 height 28
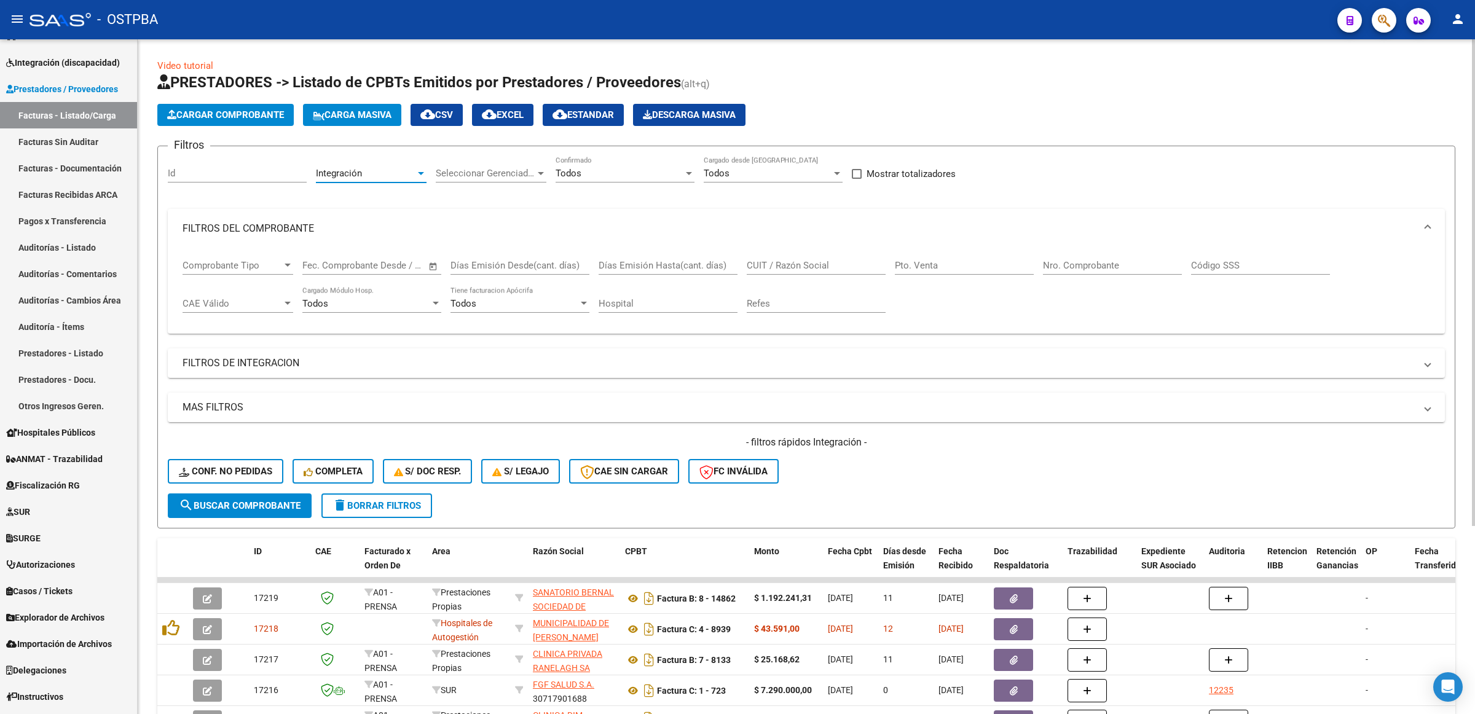
click at [281, 504] on span "search Buscar Comprobante" at bounding box center [240, 505] width 122 height 11
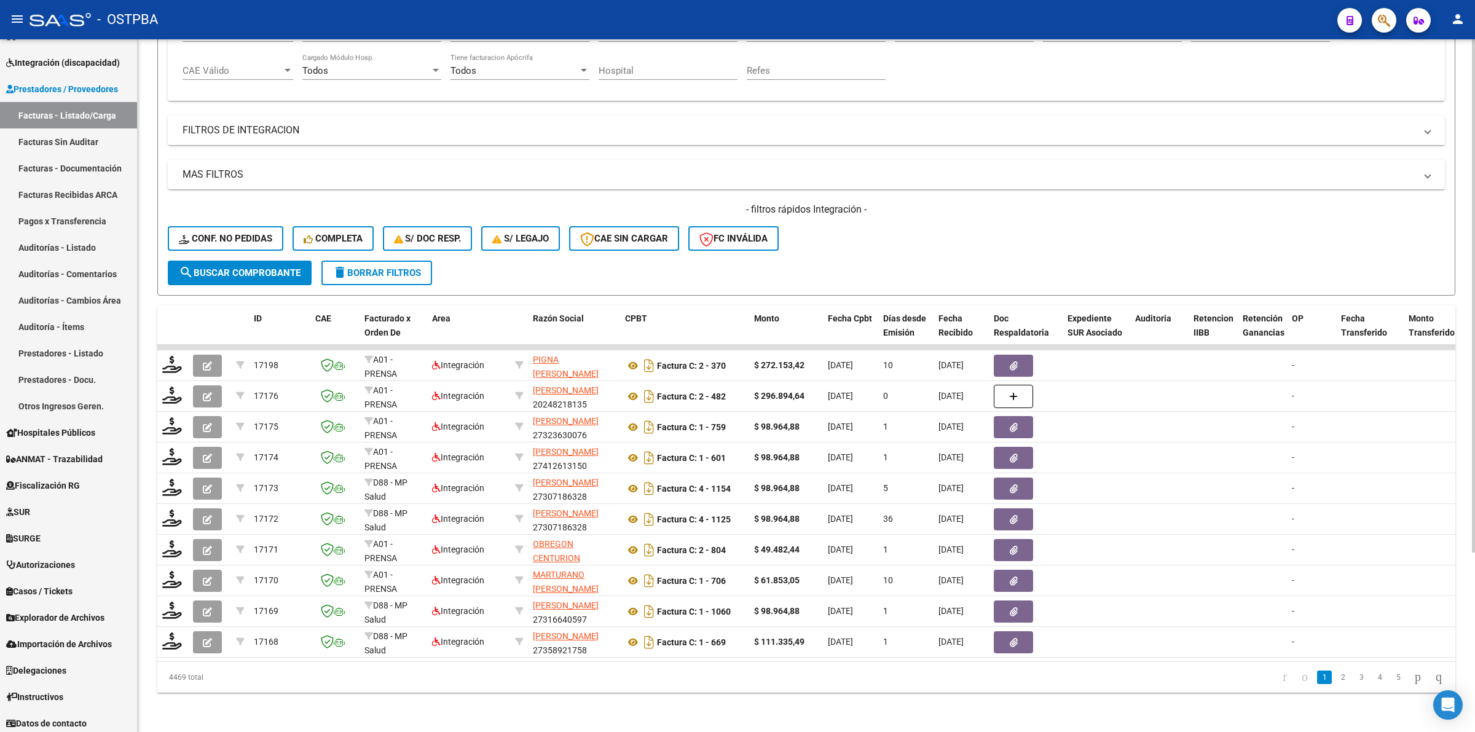
scroll to position [241, 0]
click at [1472, 68] on div at bounding box center [1473, 385] width 3 height 692
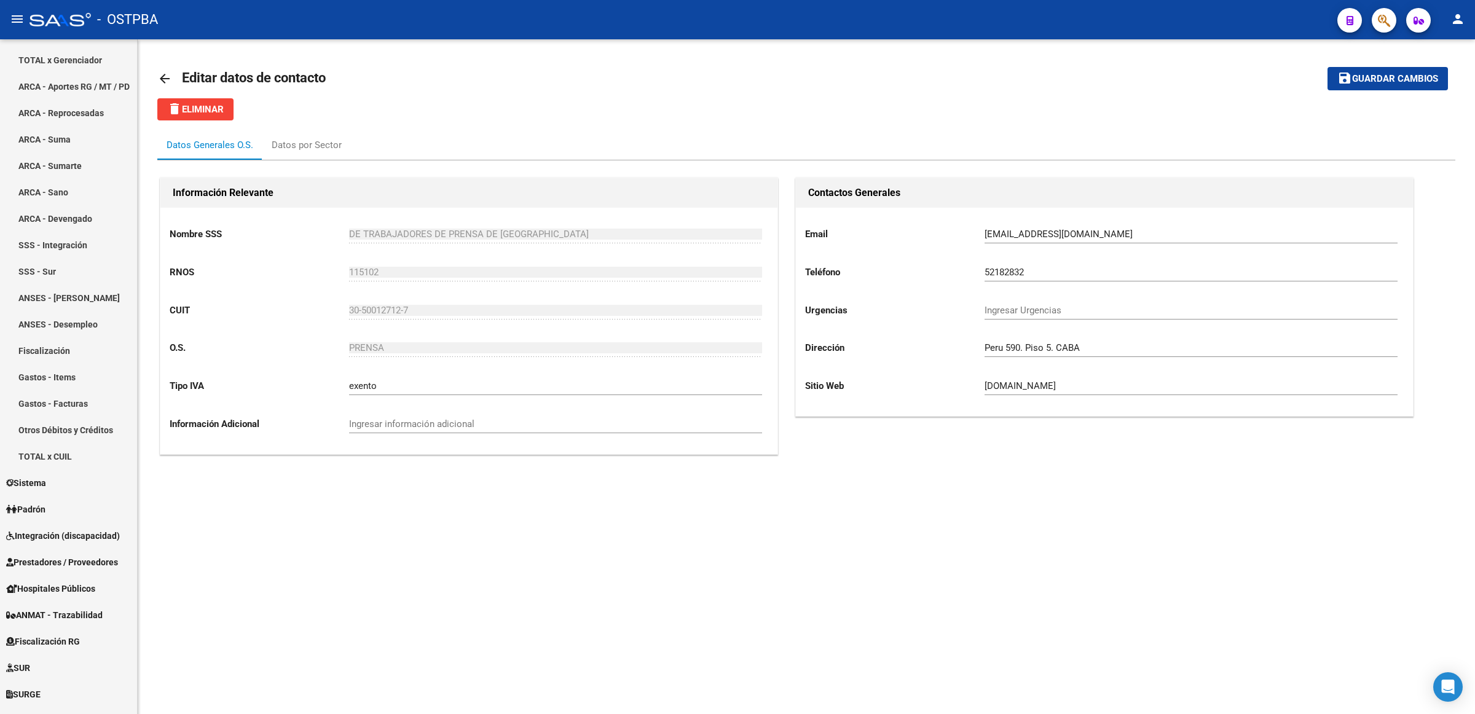
scroll to position [307, 0]
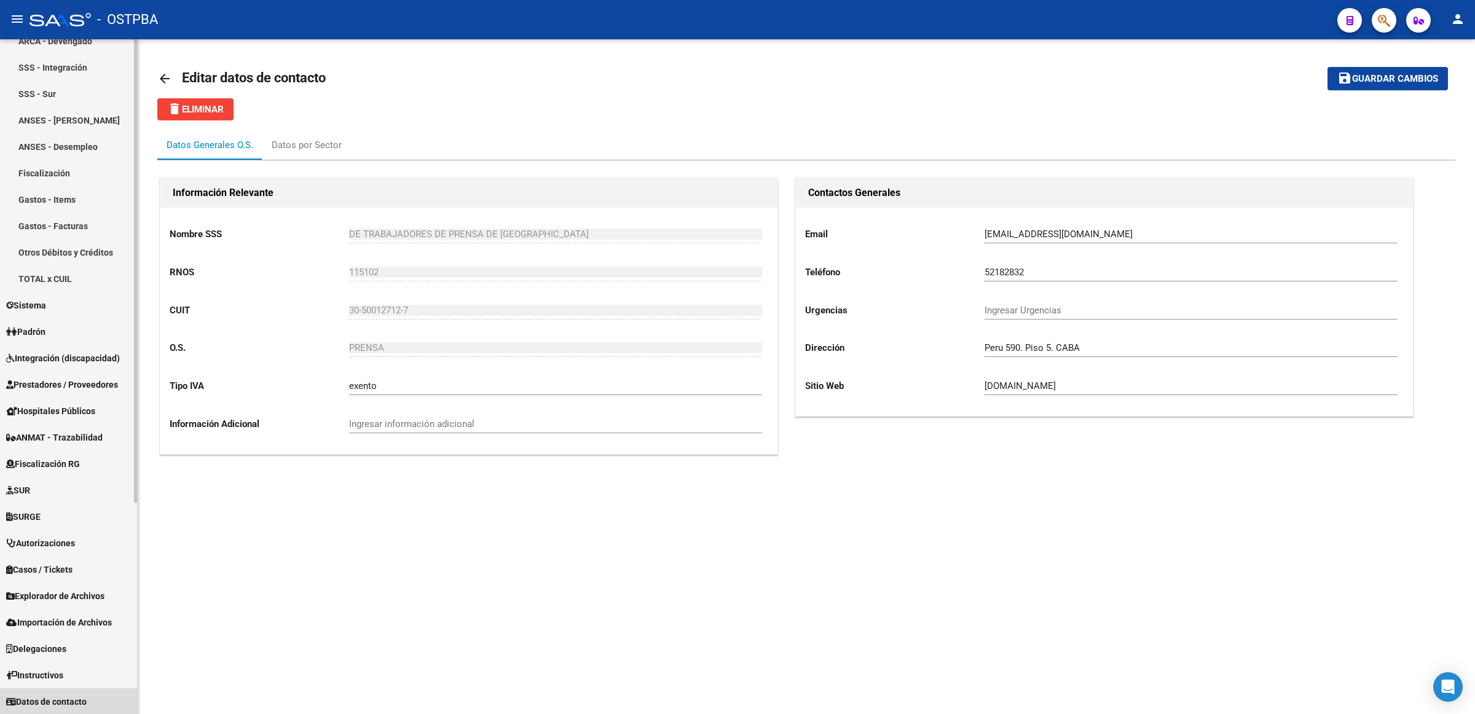
click at [60, 700] on span "Datos de contacto" at bounding box center [46, 702] width 80 height 14
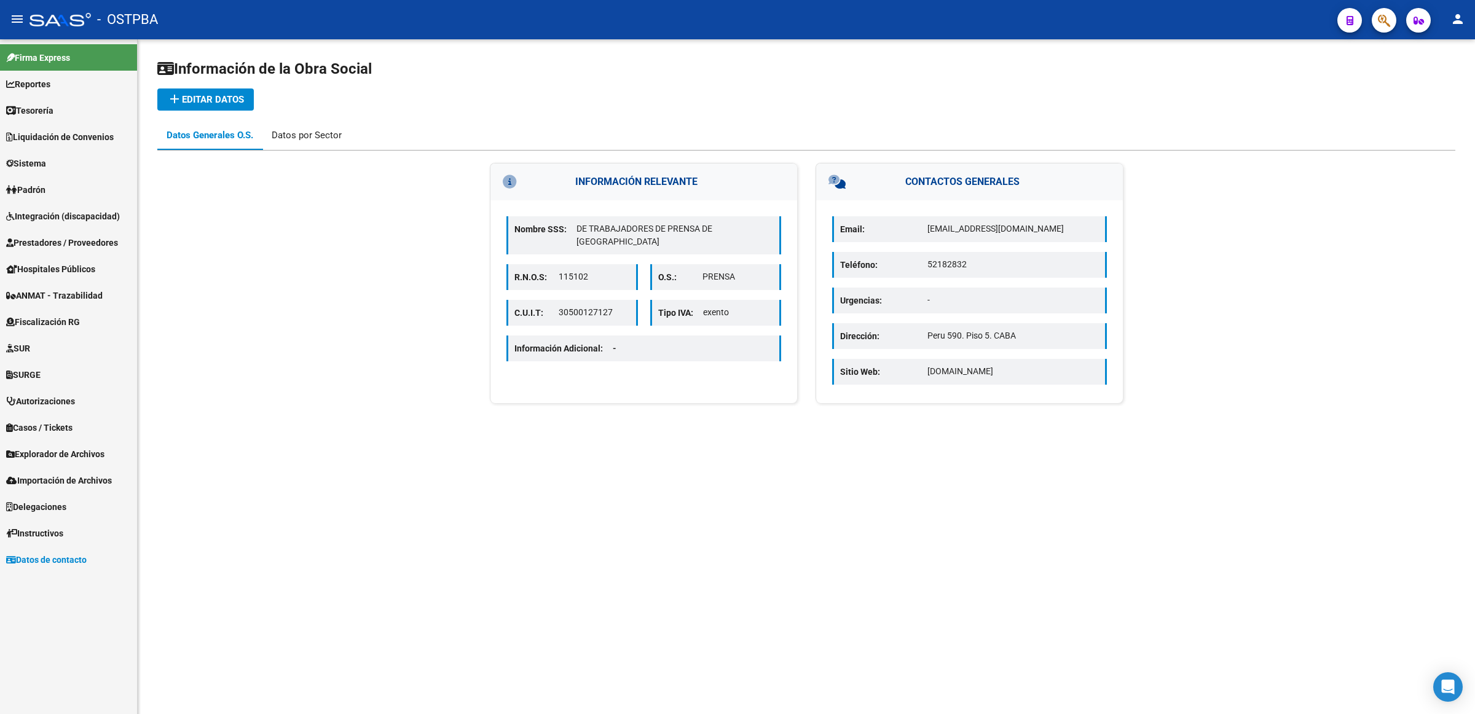
click at [323, 131] on div "Datos por Sector" at bounding box center [307, 135] width 70 height 14
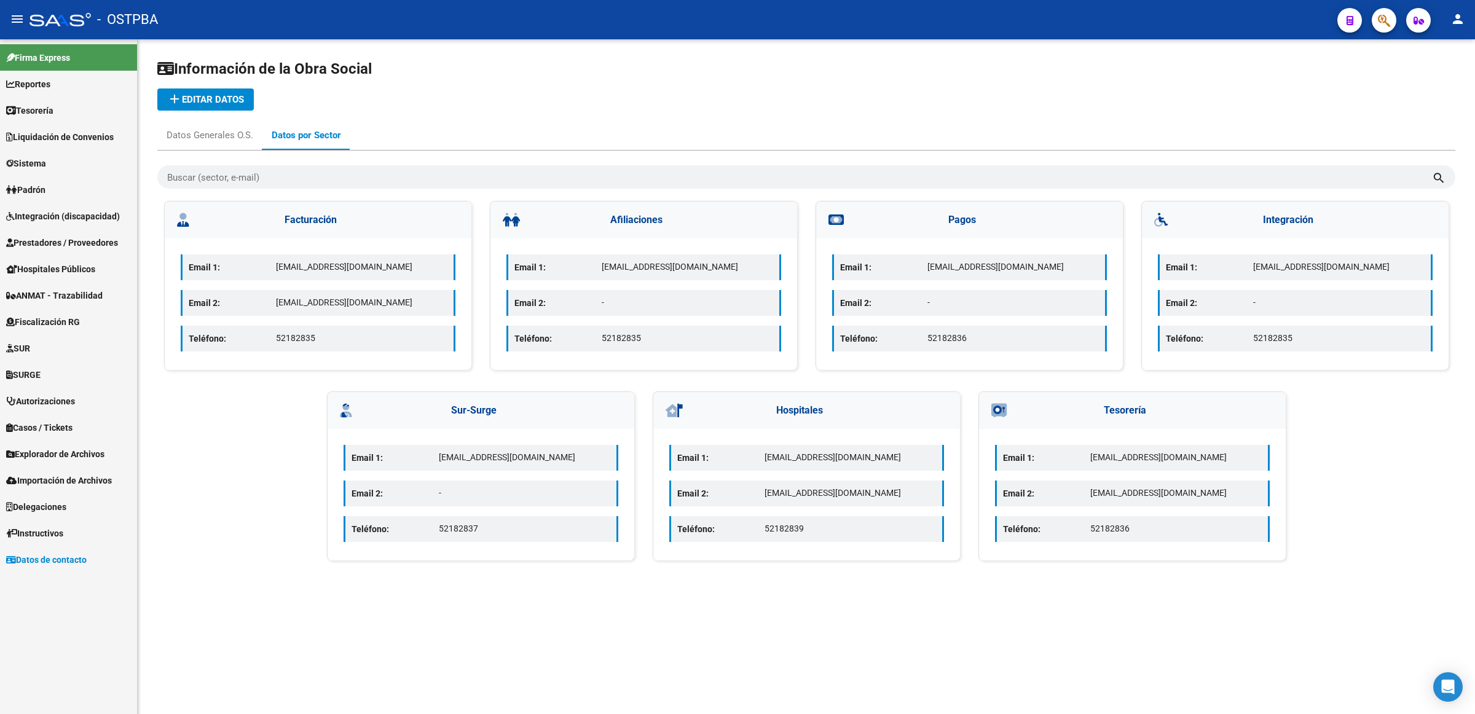
click at [50, 214] on span "Integración (discapacidad)" at bounding box center [63, 217] width 114 height 14
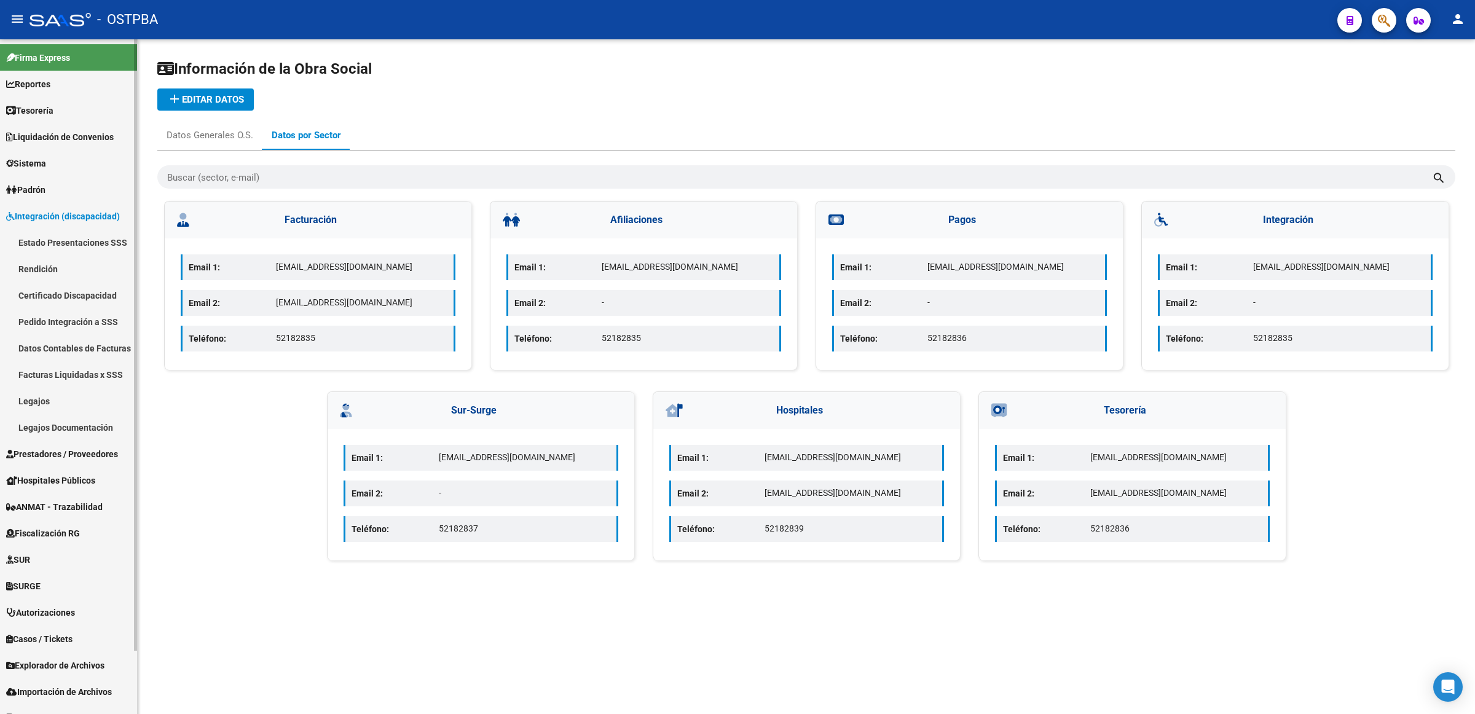
click at [65, 458] on span "Prestadores / Proveedores" at bounding box center [62, 454] width 112 height 14
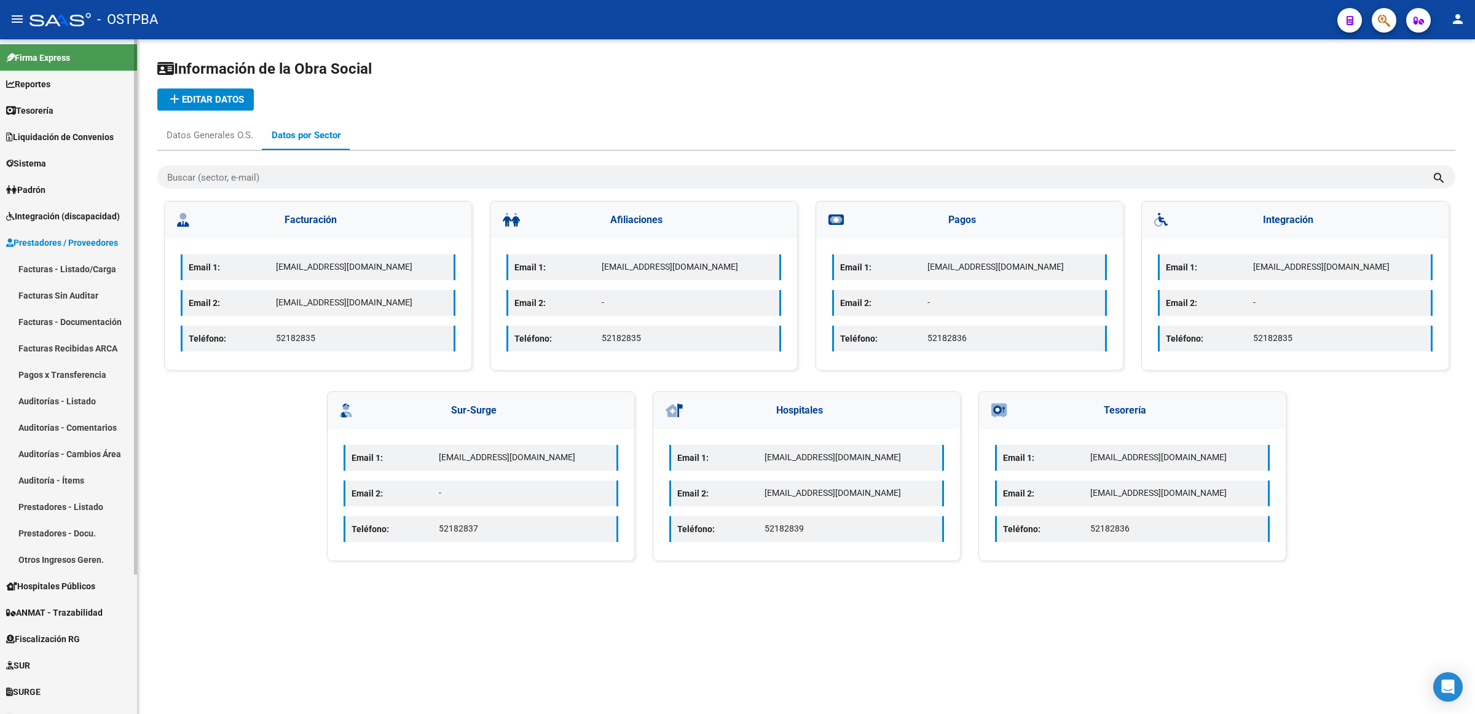
click at [71, 256] on link "Facturas - Listado/Carga" at bounding box center [68, 269] width 137 height 26
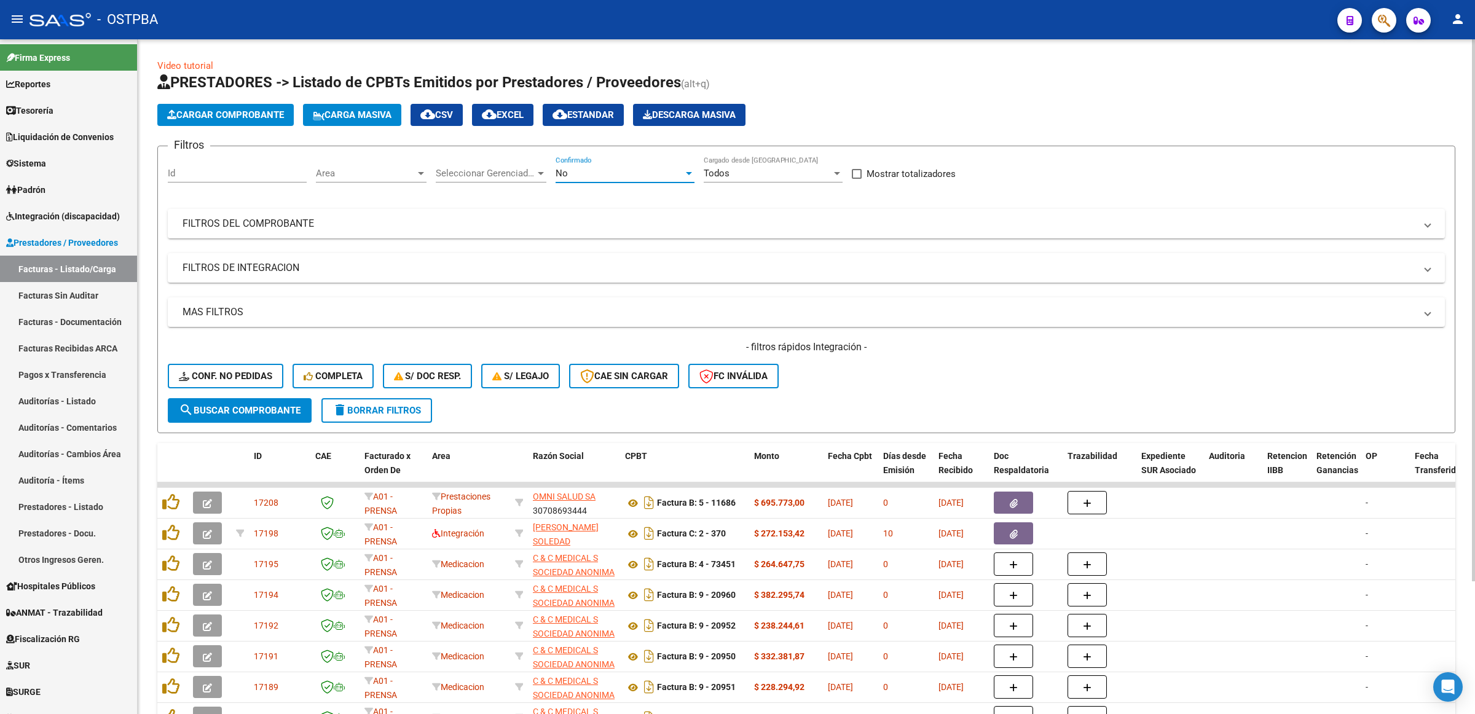
click at [639, 174] on div "No" at bounding box center [619, 173] width 128 height 11
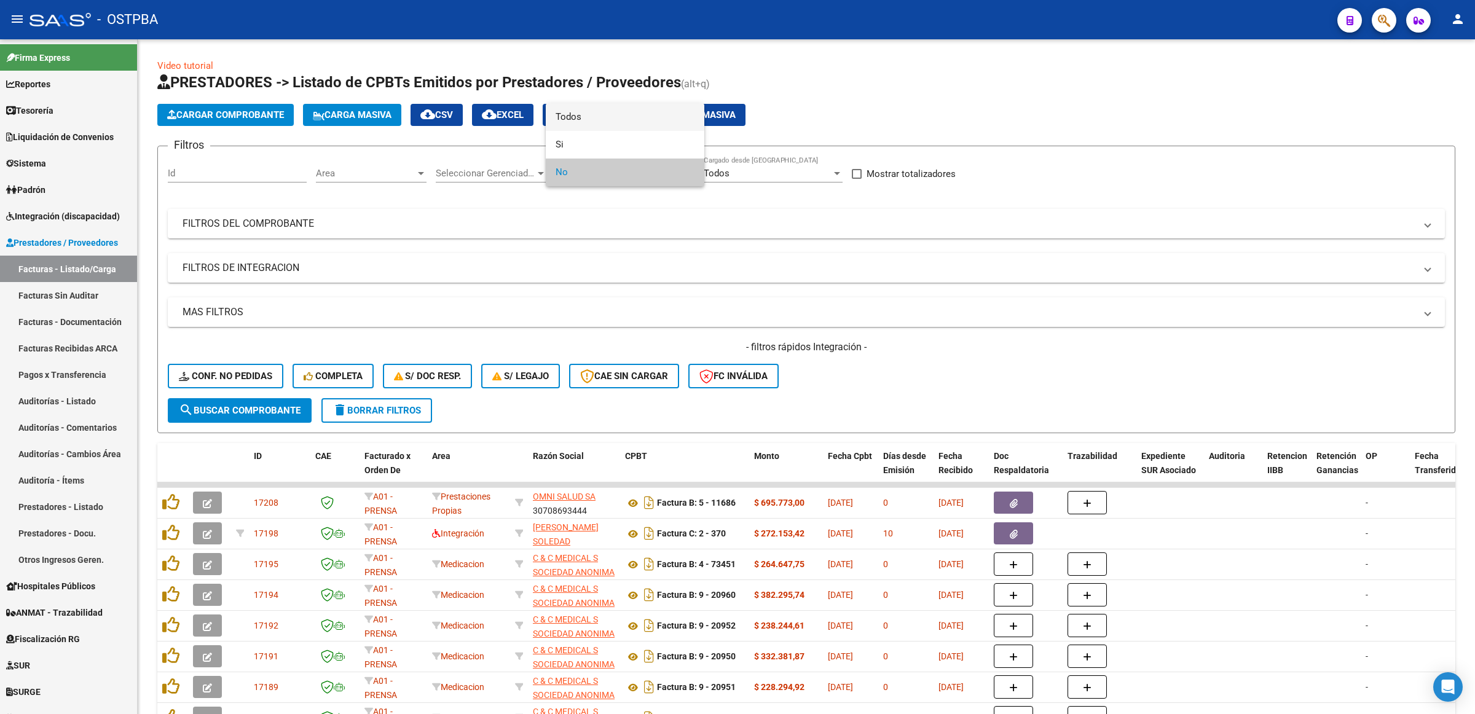
click at [610, 117] on span "Todos" at bounding box center [624, 117] width 139 height 28
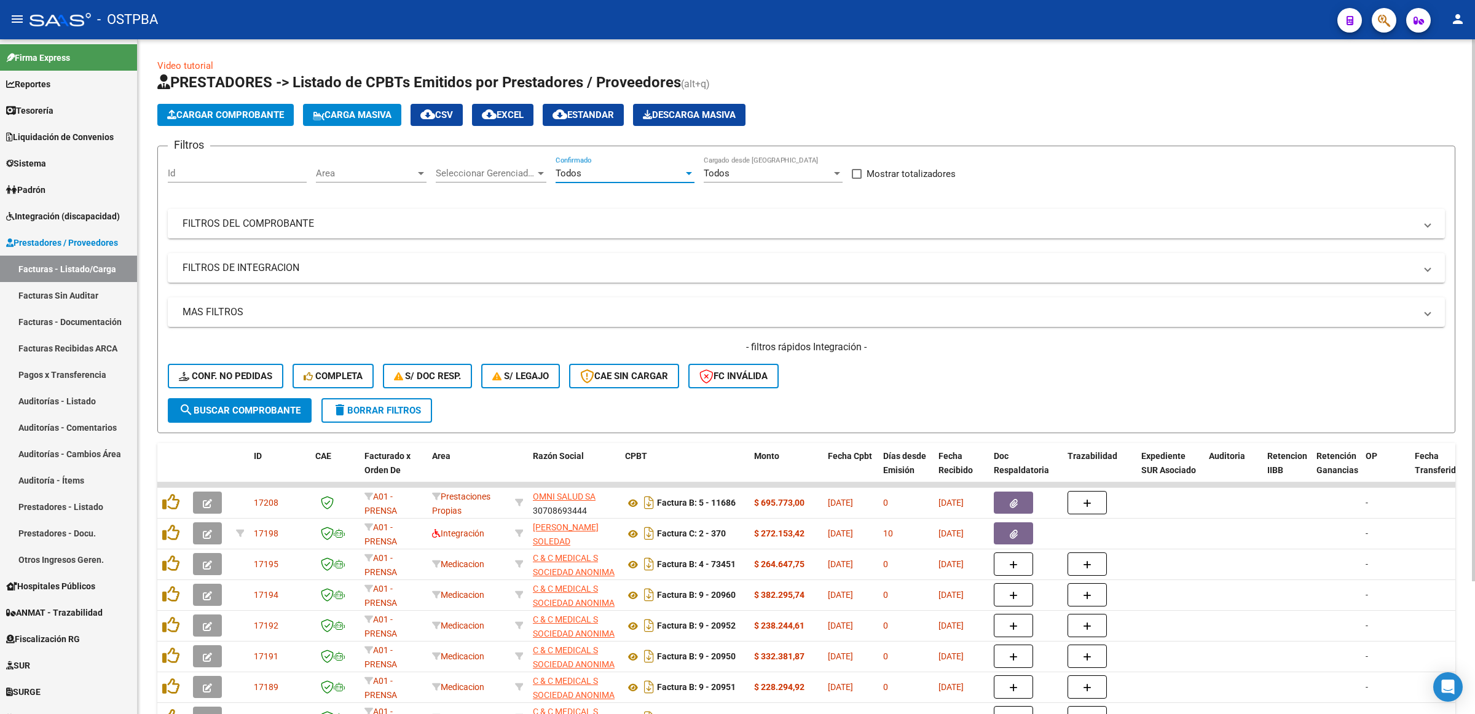
click at [337, 224] on mat-panel-title "FILTROS DEL COMPROBANTE" at bounding box center [798, 224] width 1233 height 14
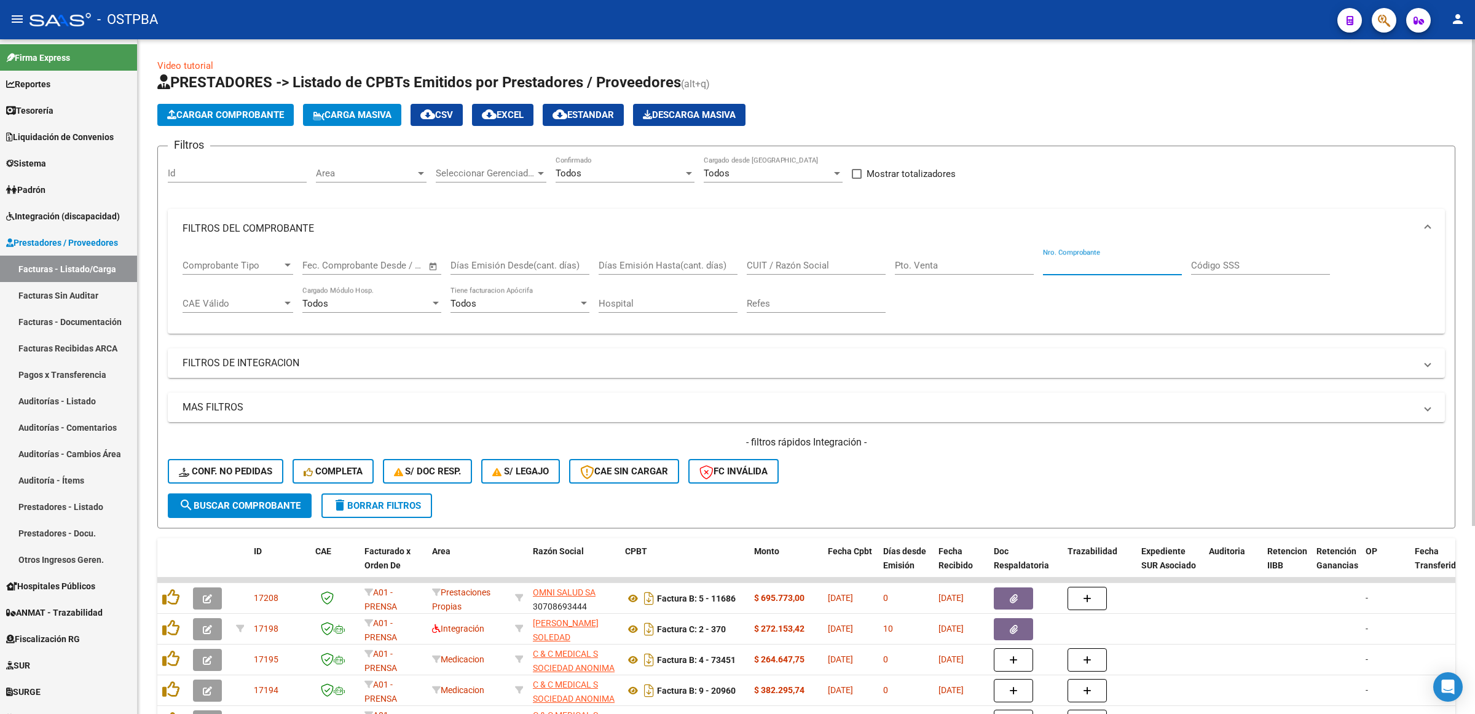
click at [1086, 261] on input "Nro. Comprobante" at bounding box center [1112, 265] width 139 height 11
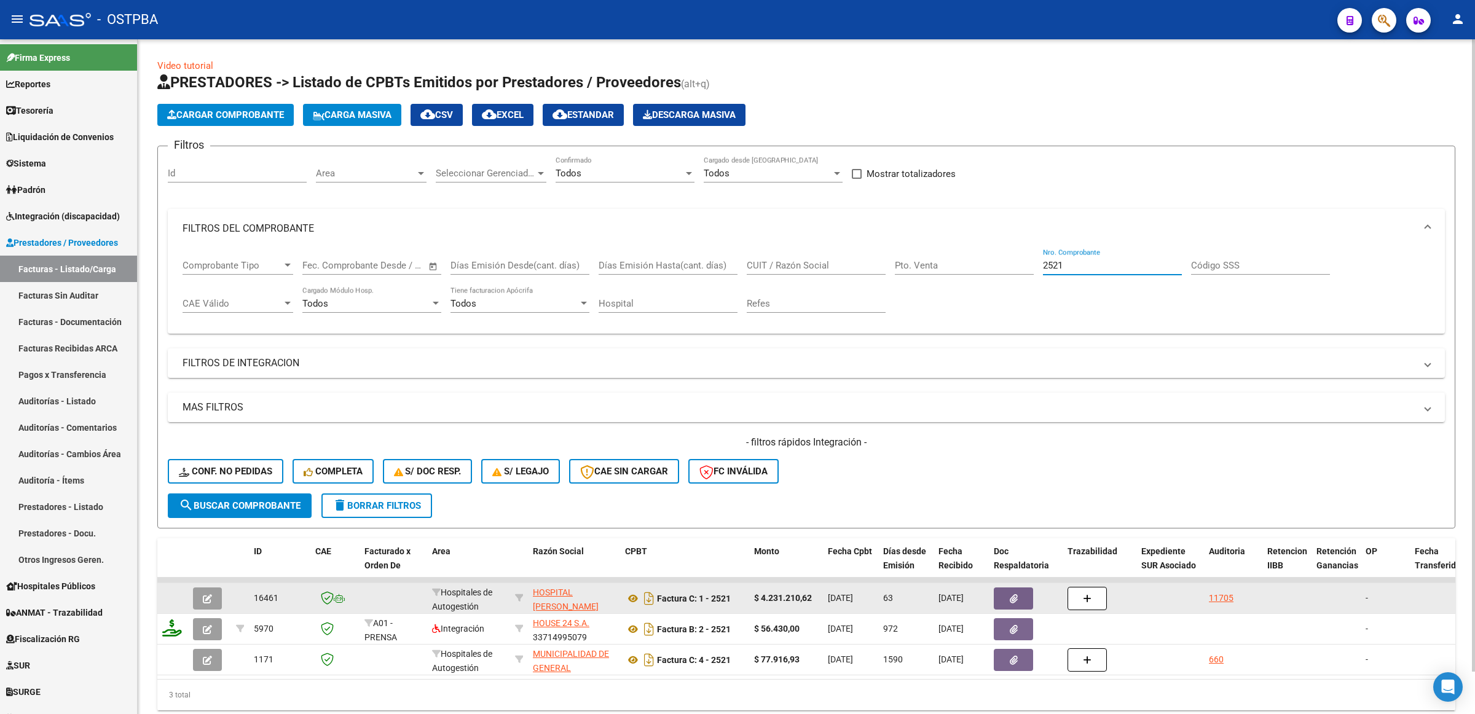
type input "2521"
drag, startPoint x: 935, startPoint y: 597, endPoint x: 986, endPoint y: 594, distance: 51.7
click at [986, 594] on datatable-body-cell "[DATE]" at bounding box center [960, 598] width 55 height 30
